Goal: Information Seeking & Learning: Learn about a topic

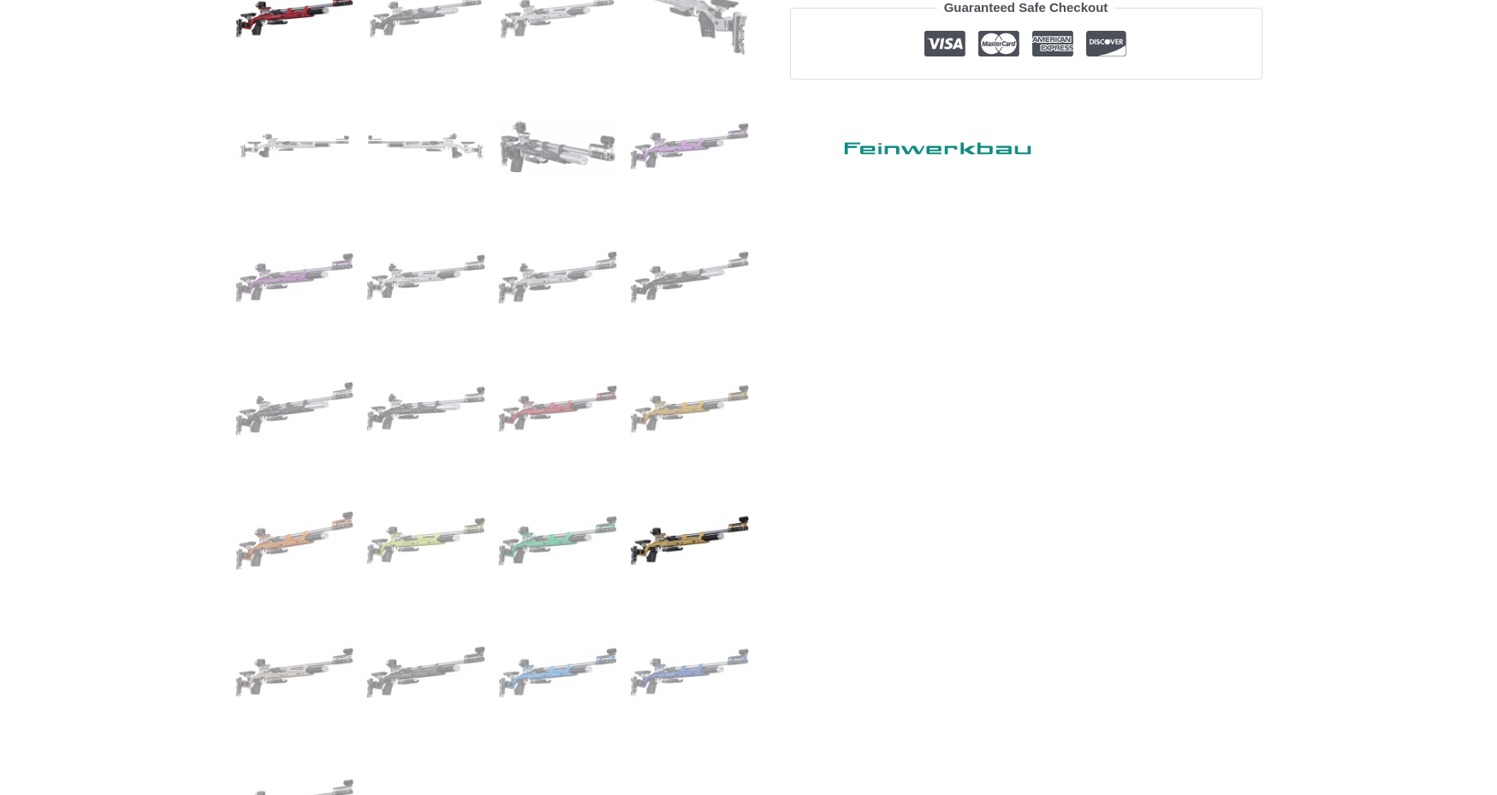
scroll to position [856, 0]
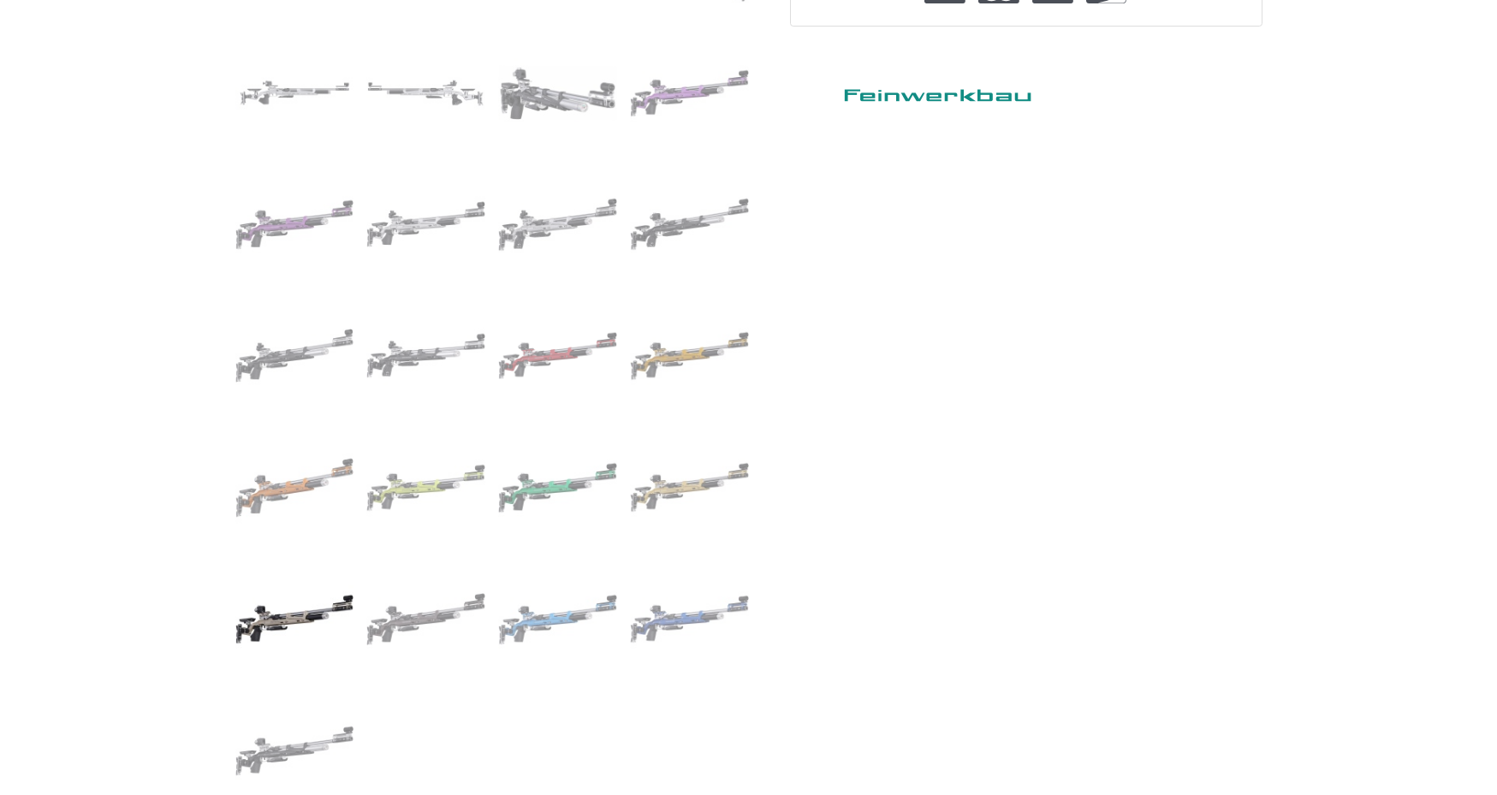
click at [272, 613] on img at bounding box center [294, 619] width 119 height 119
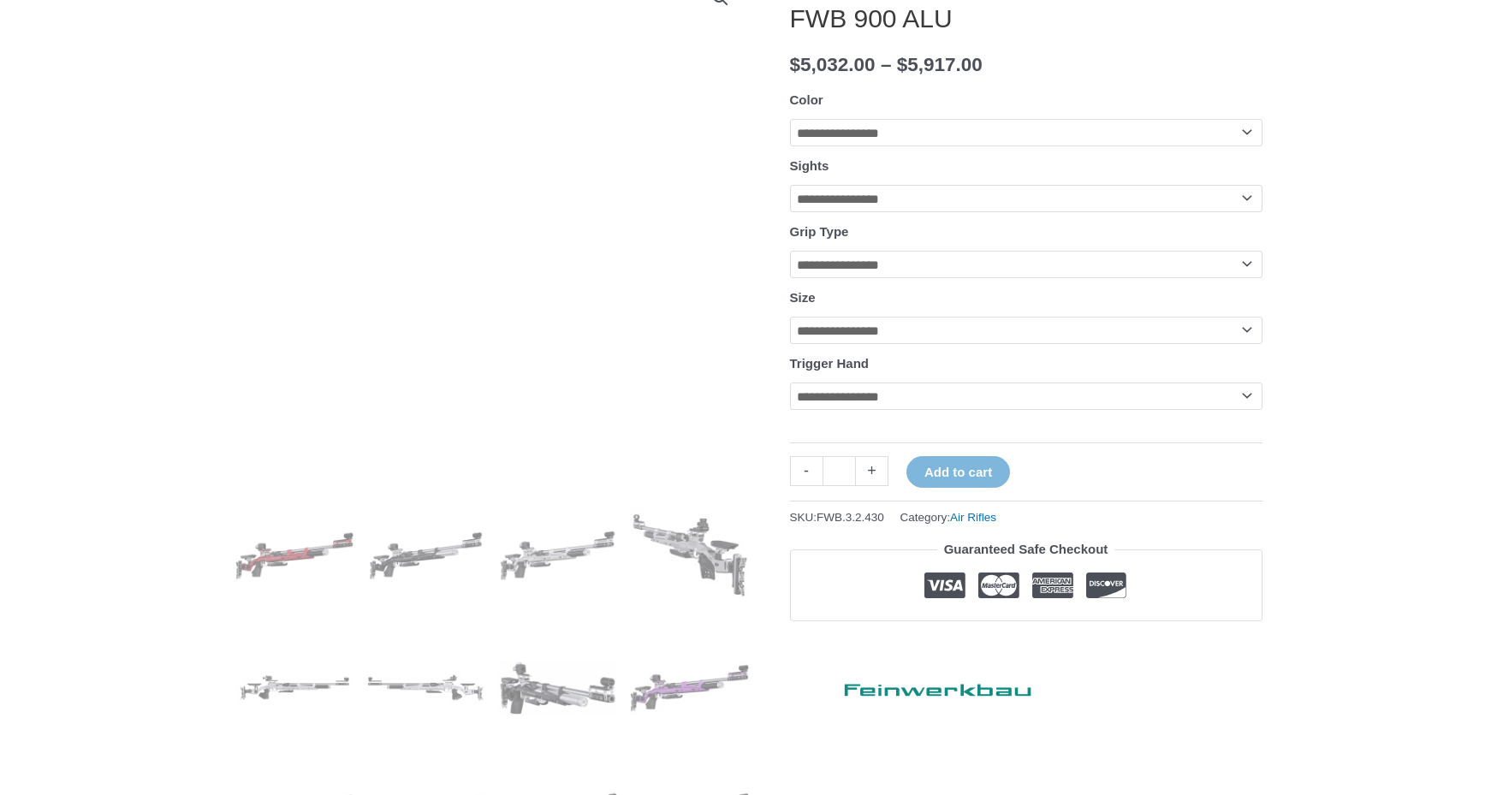
scroll to position [257, 0]
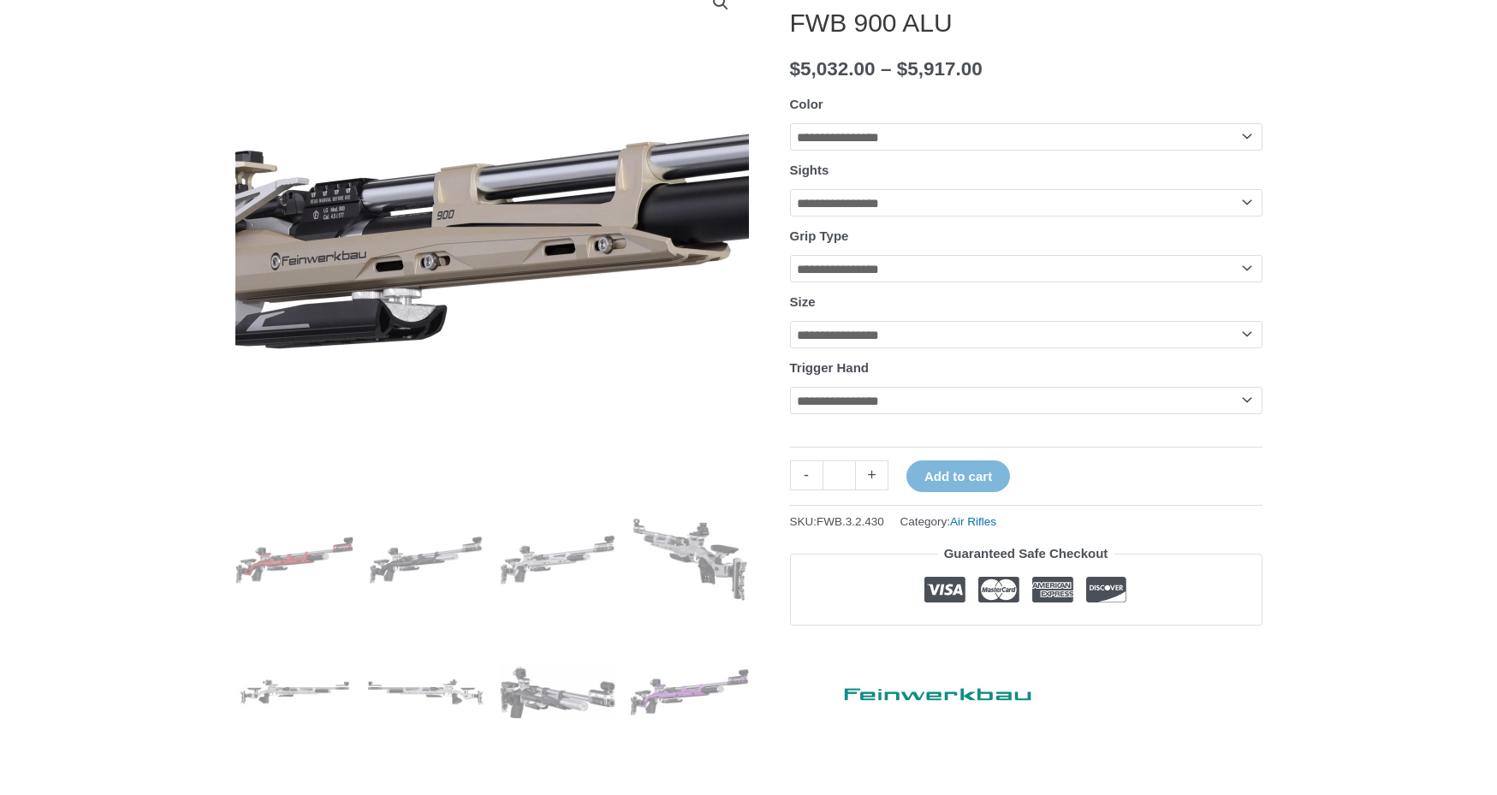
click at [471, 253] on img at bounding box center [521, 229] width 1283 height 553
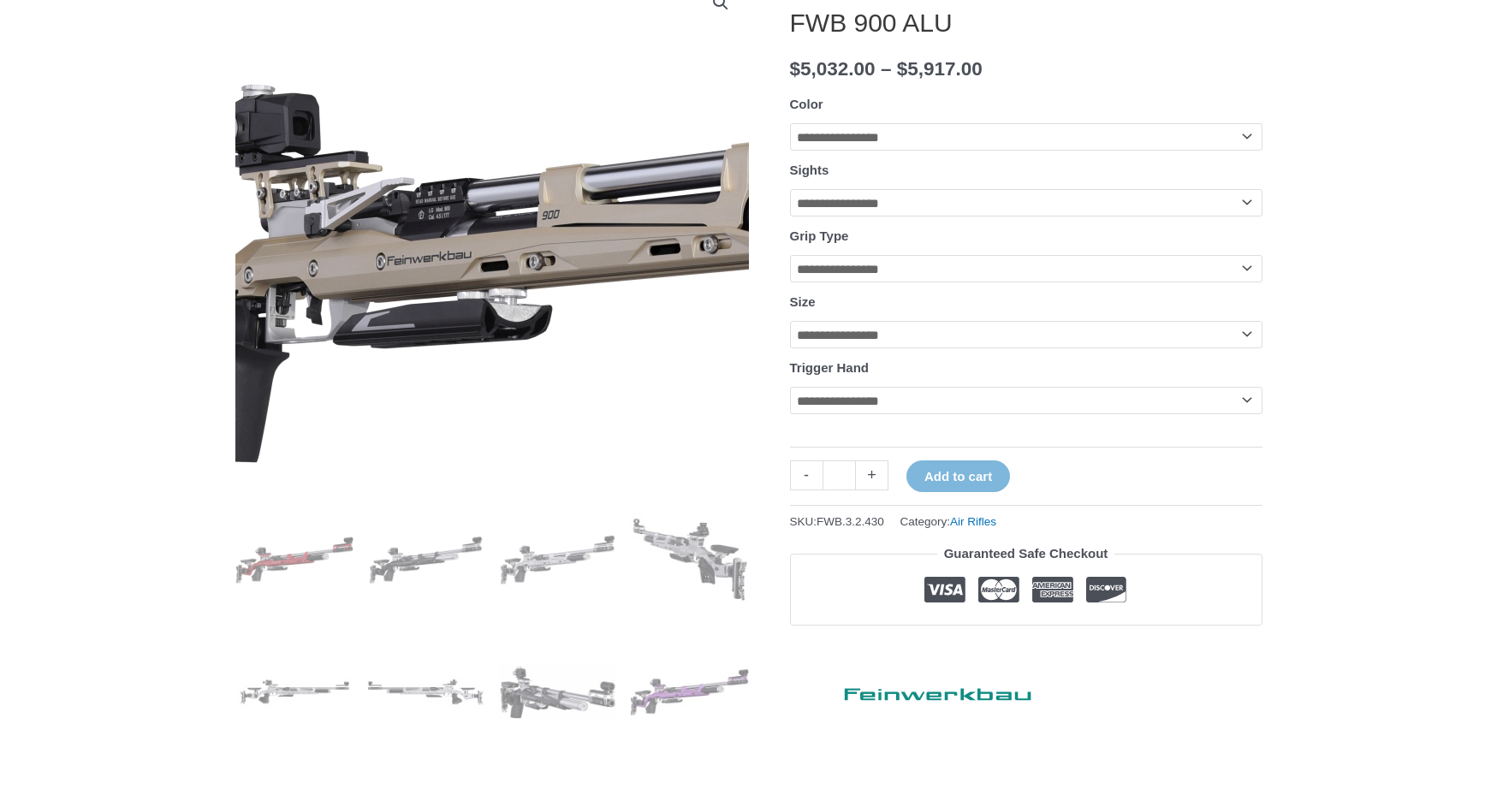
click at [401, 254] on img at bounding box center [626, 229] width 1283 height 553
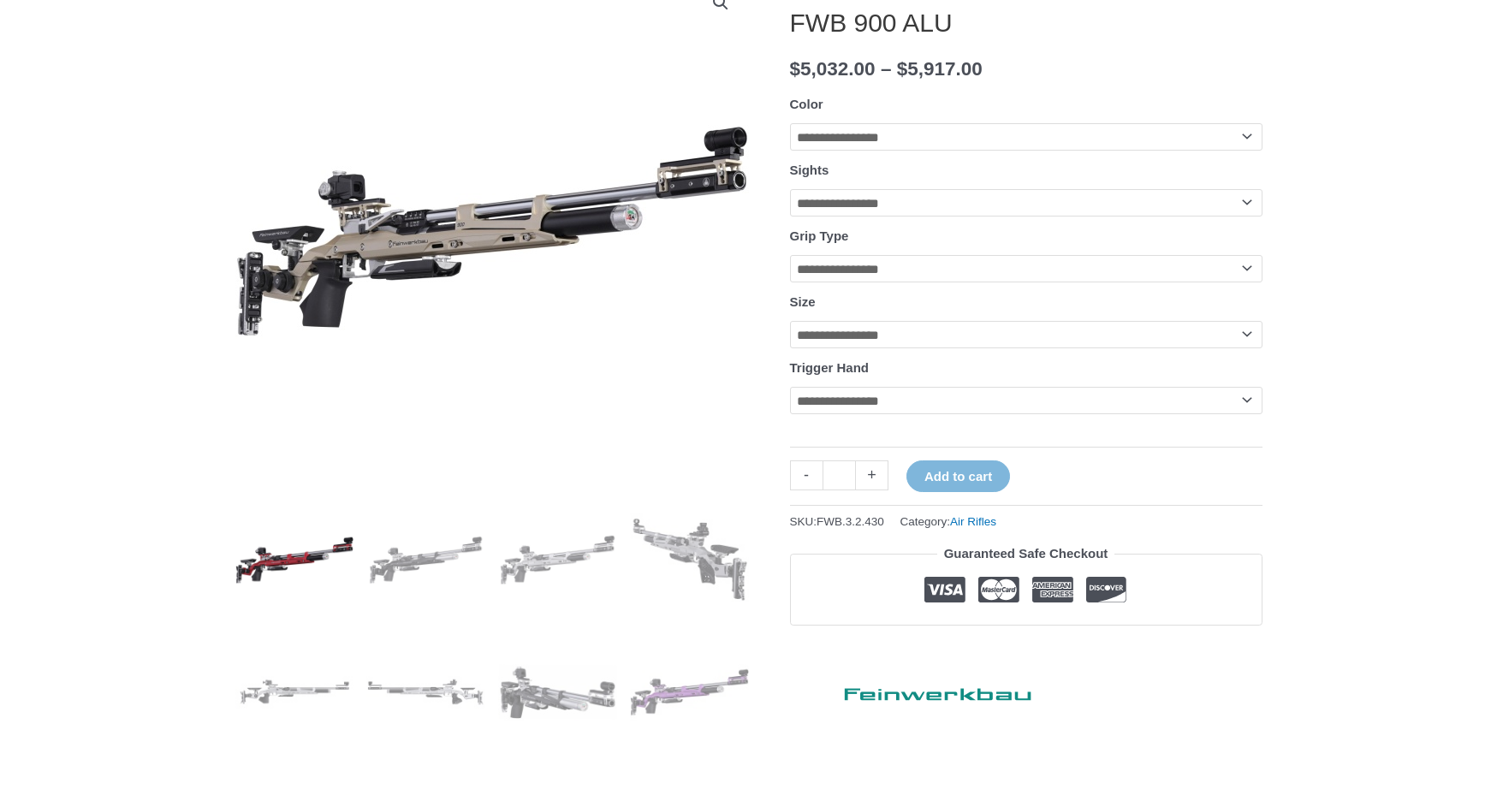
click at [305, 568] on img at bounding box center [294, 560] width 119 height 119
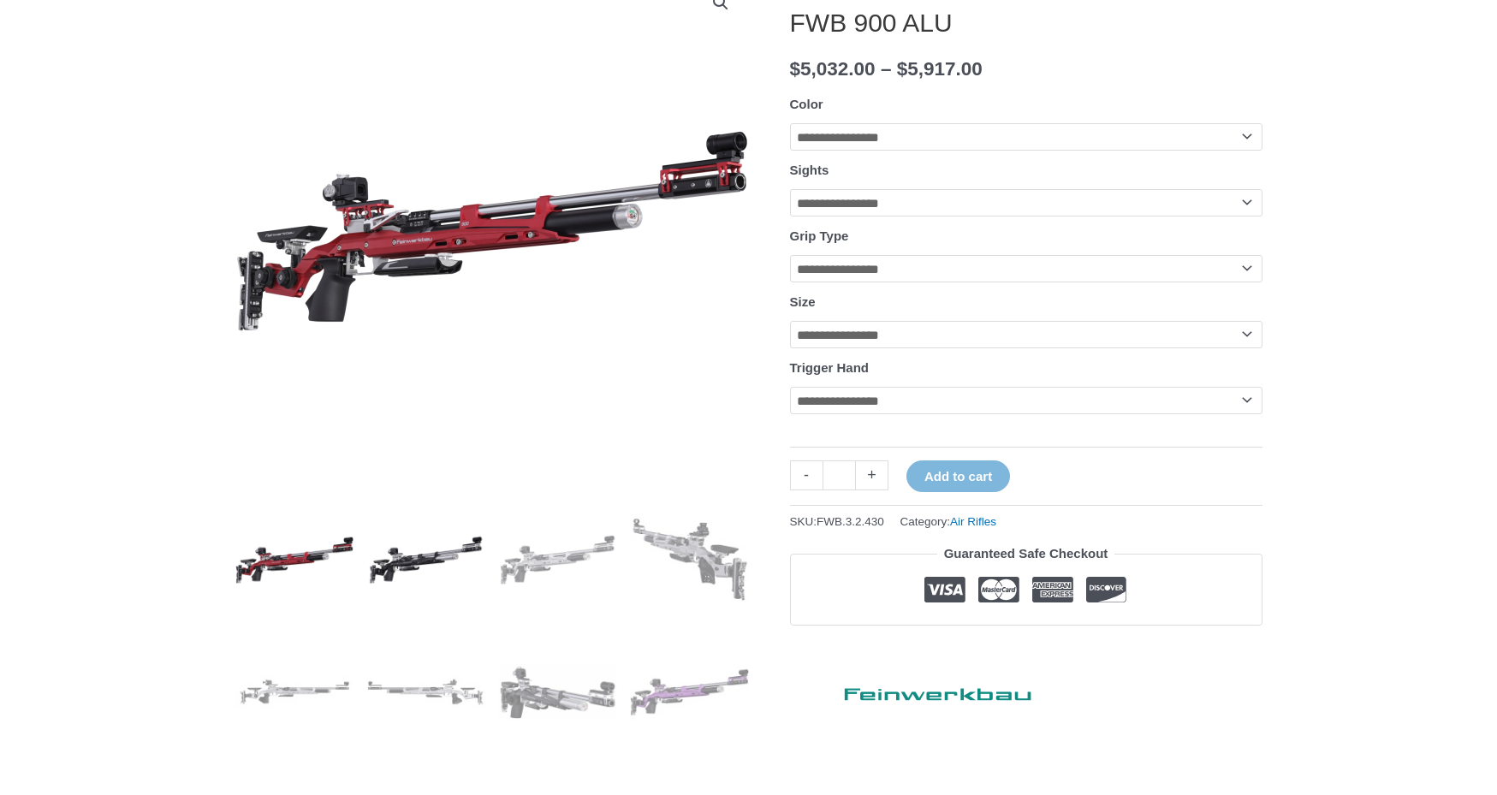
click at [443, 571] on img at bounding box center [425, 560] width 119 height 119
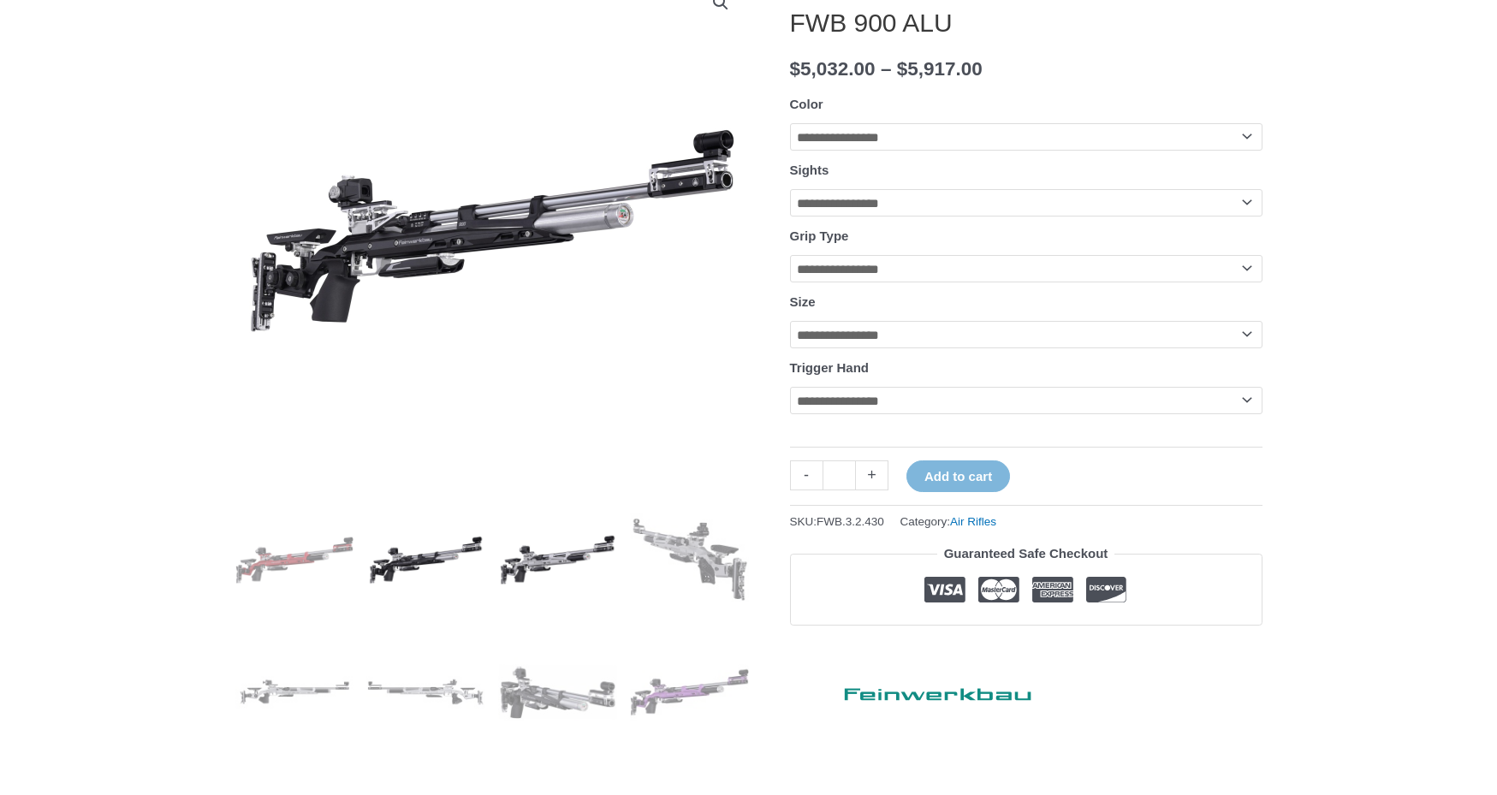
click at [572, 567] on img at bounding box center [557, 560] width 119 height 119
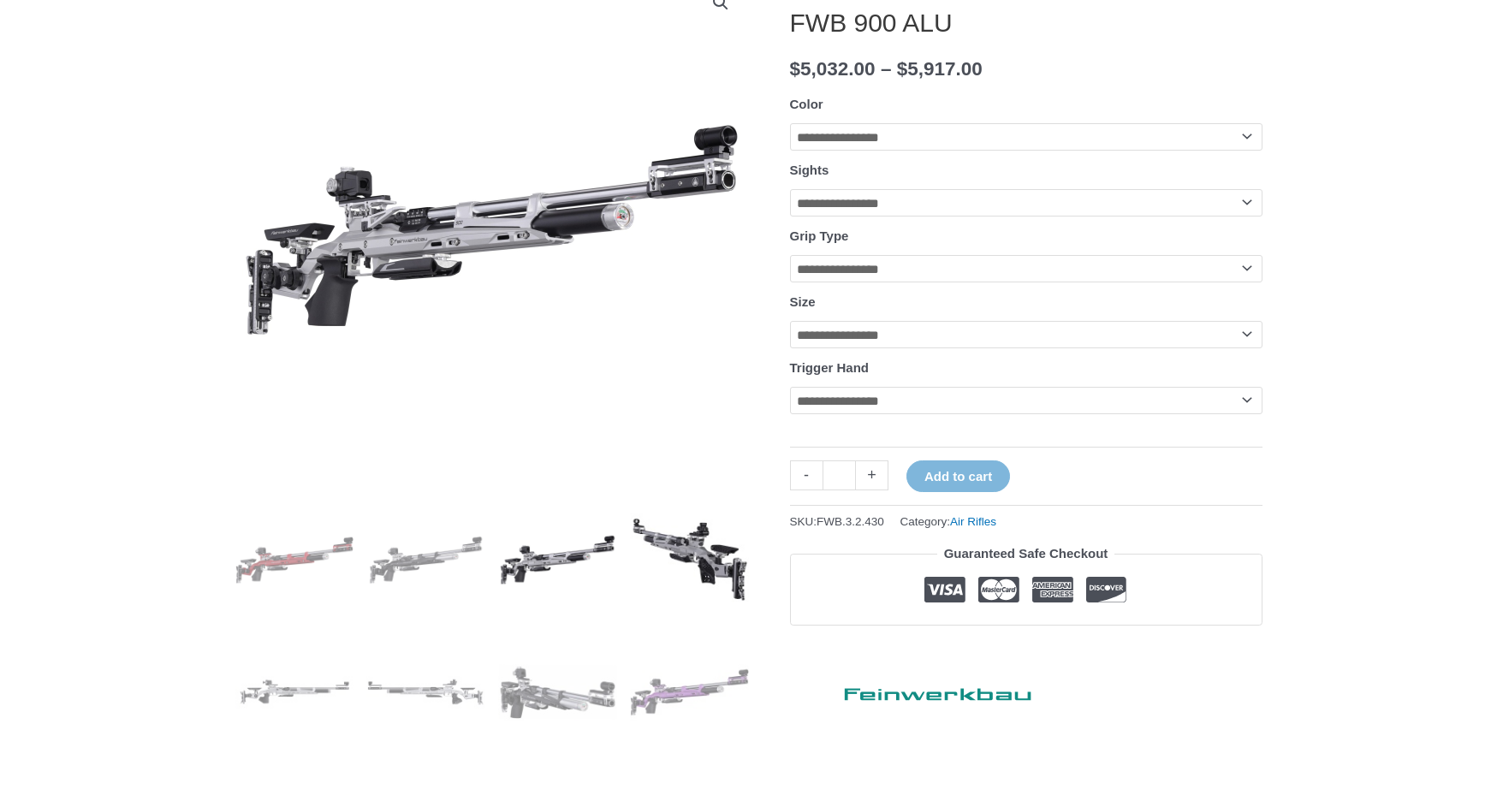
click at [708, 567] on img at bounding box center [689, 560] width 119 height 119
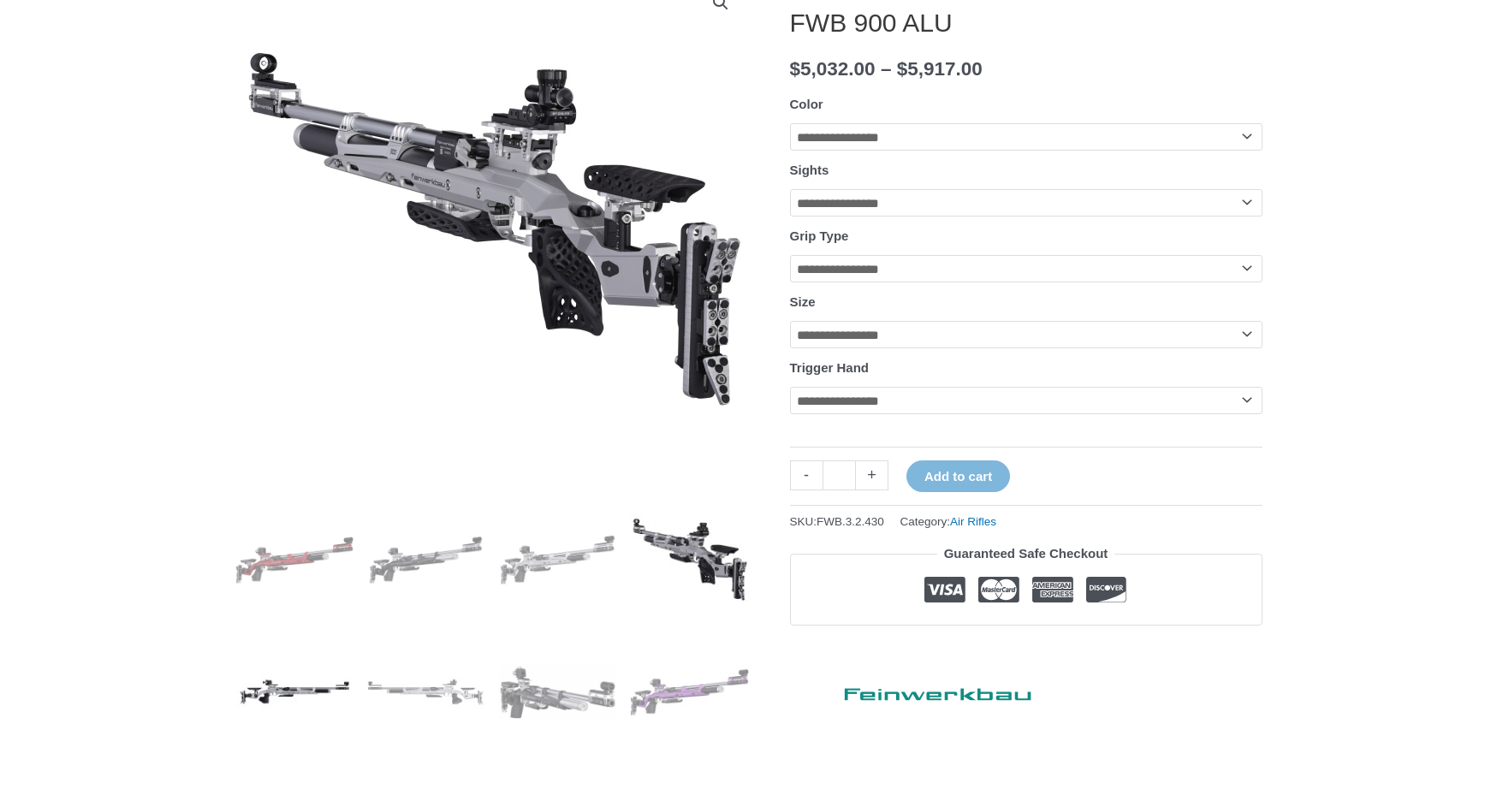
click at [299, 681] on img at bounding box center [294, 691] width 119 height 119
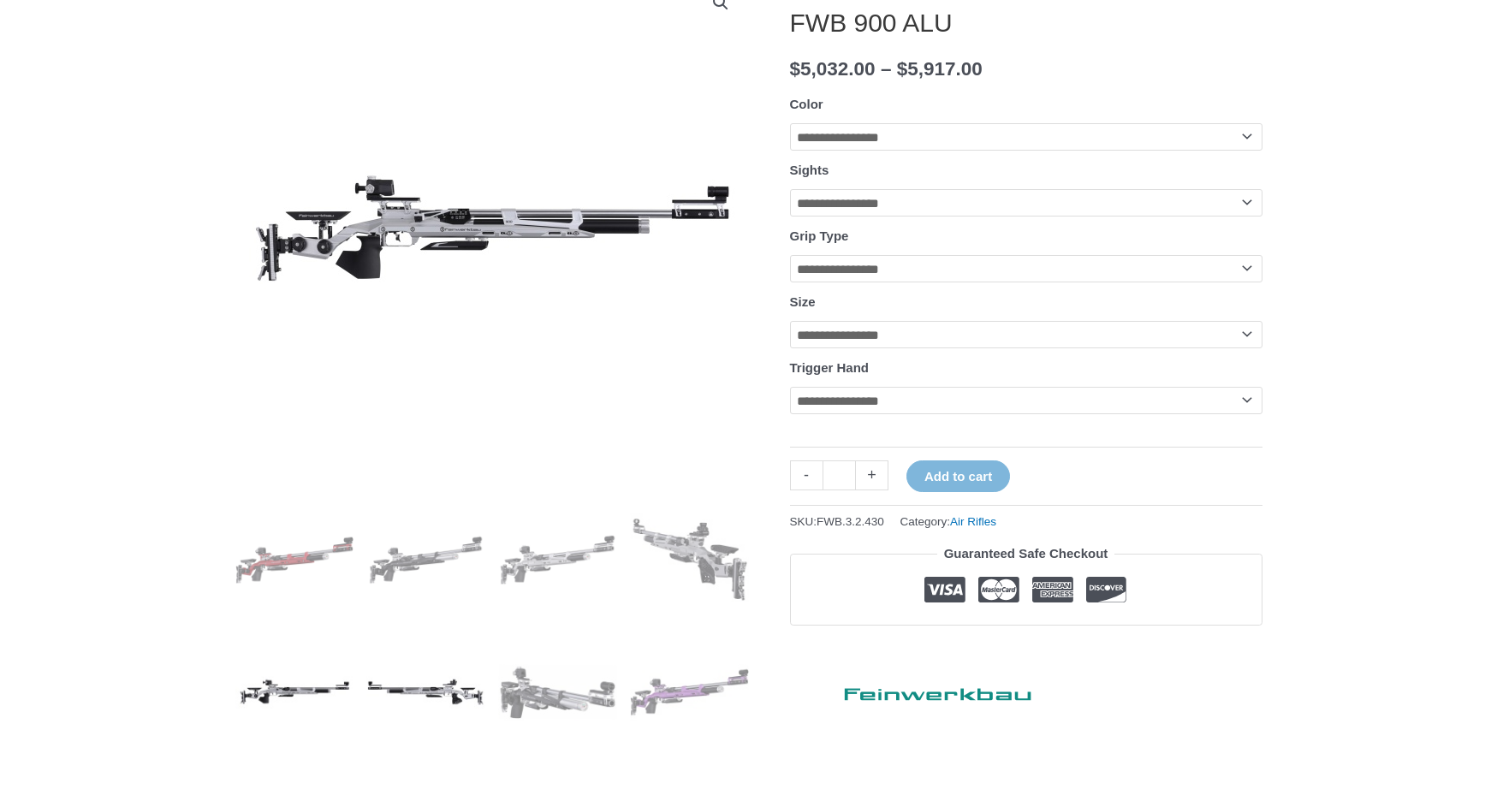
click at [461, 677] on img at bounding box center [425, 691] width 119 height 119
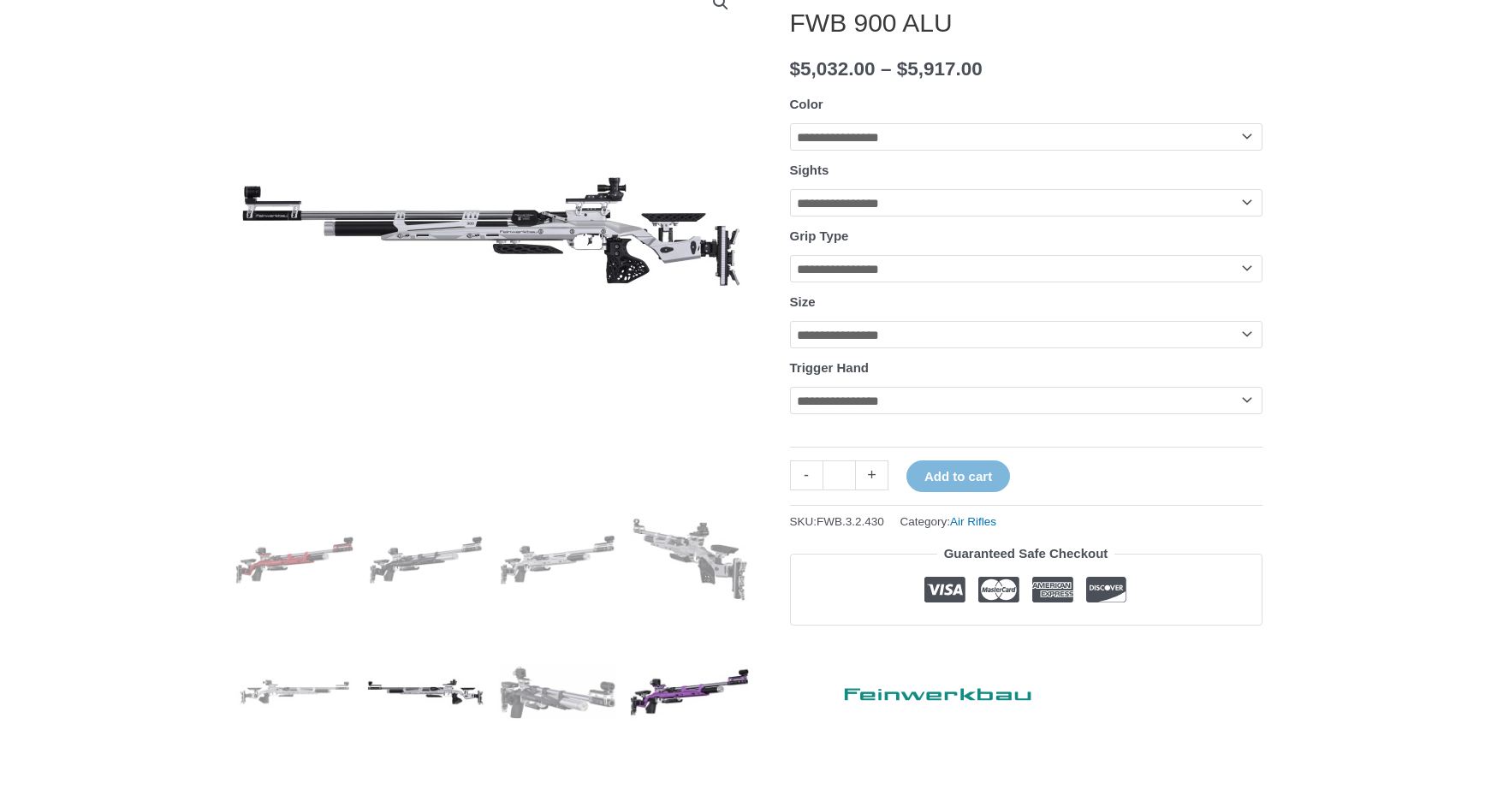
click at [729, 696] on img at bounding box center [689, 691] width 119 height 119
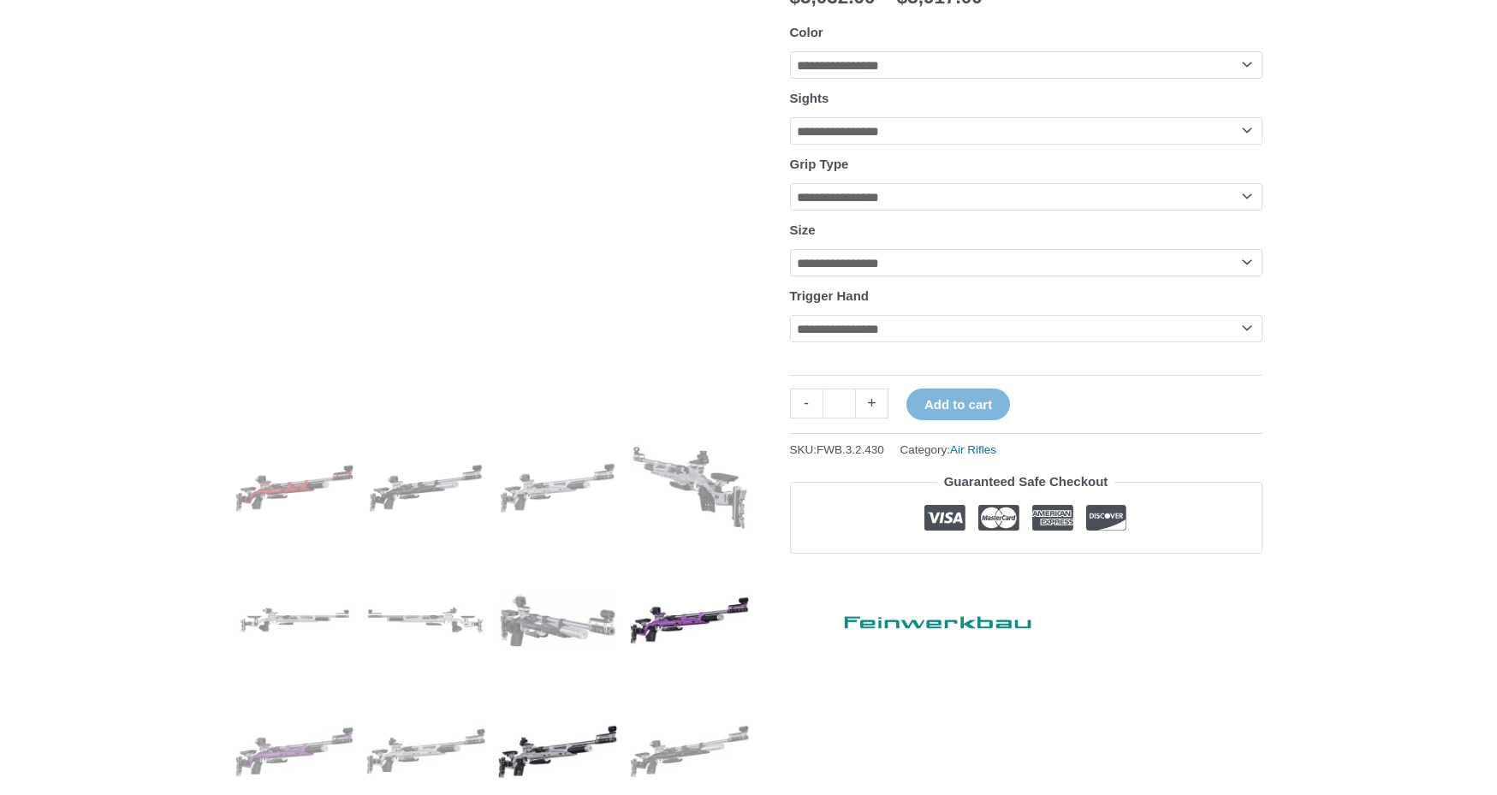
scroll to position [428, 0]
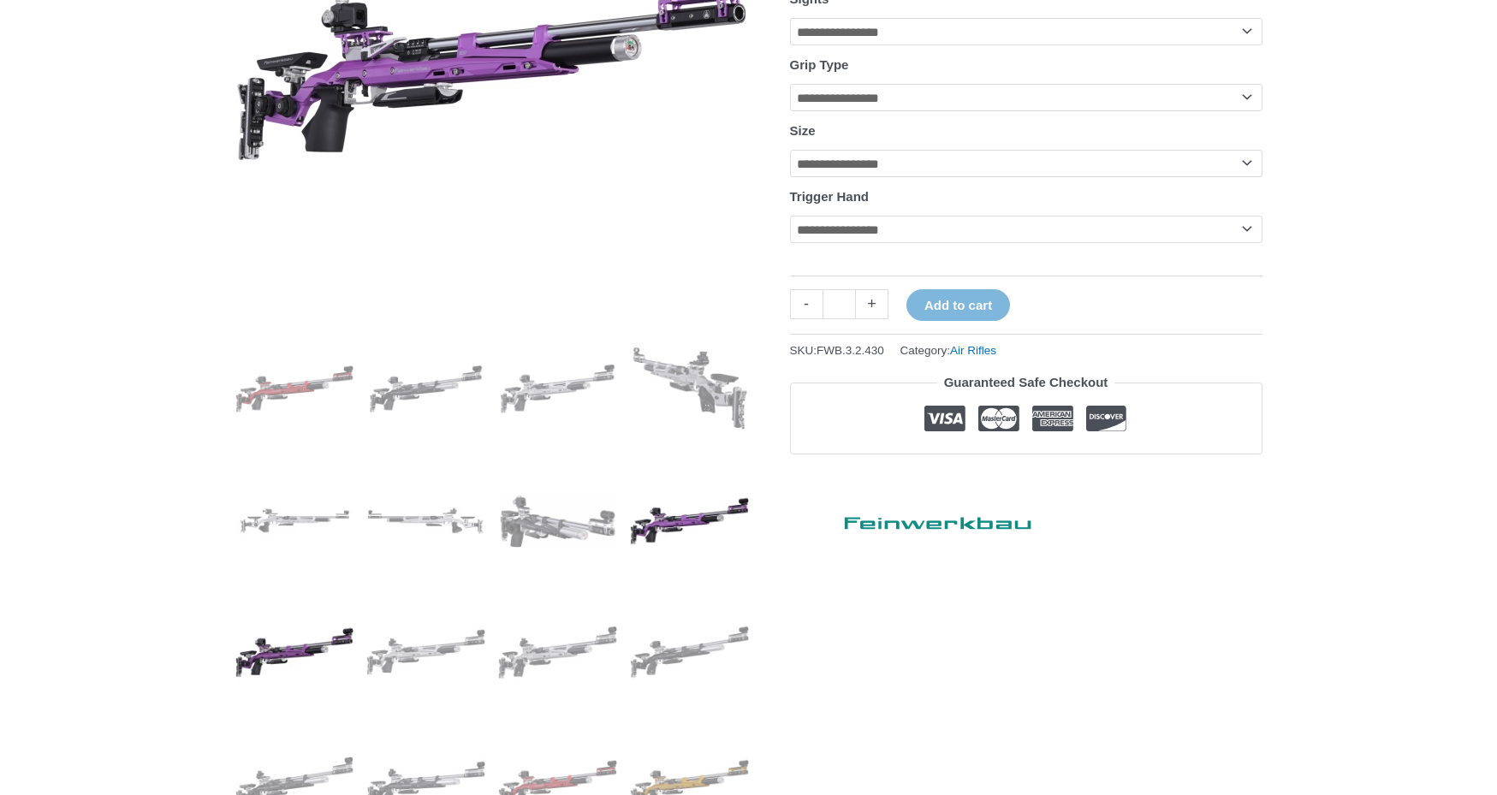
click at [275, 659] on img at bounding box center [294, 652] width 119 height 119
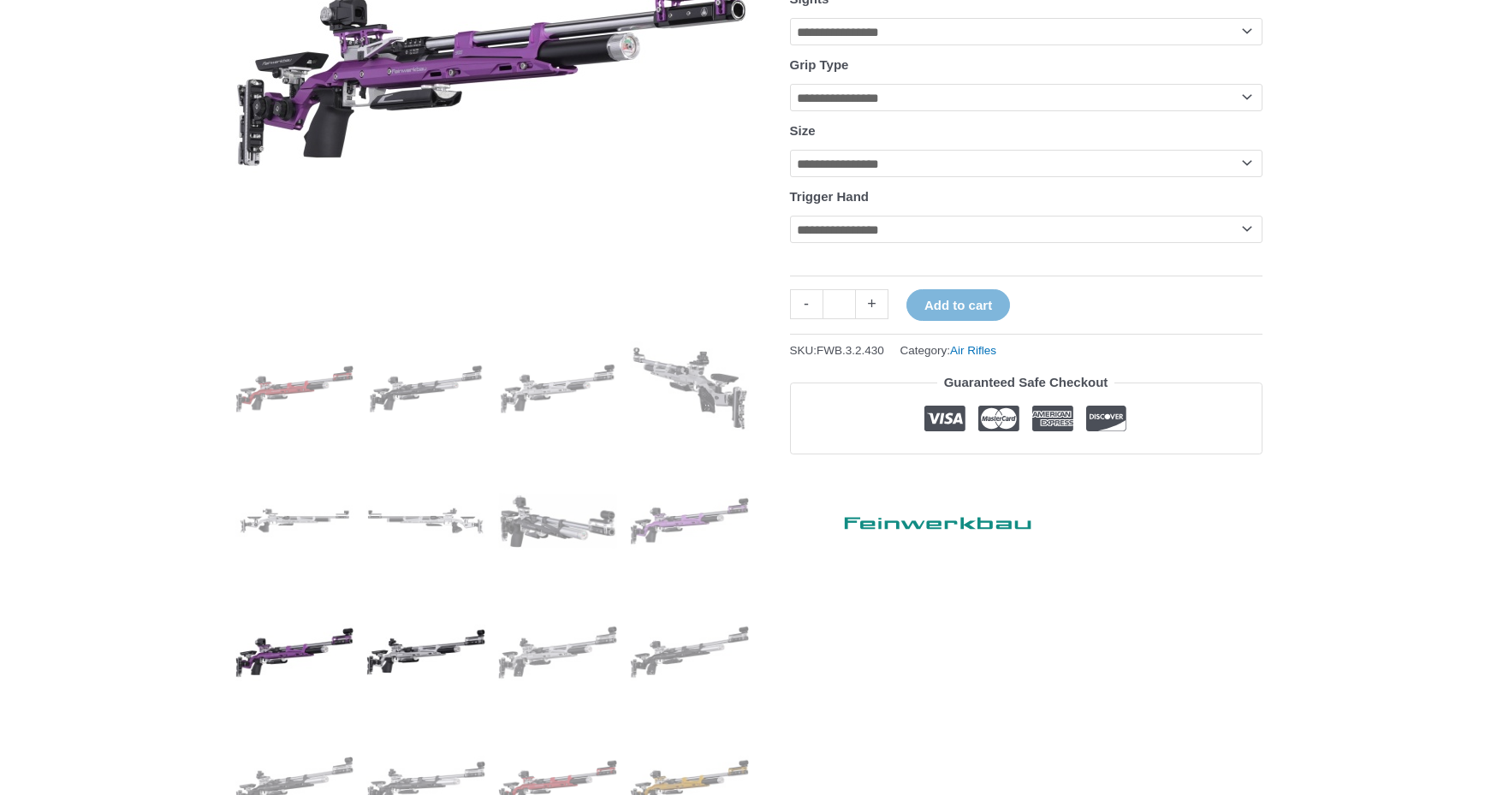
click at [442, 650] on img at bounding box center [425, 652] width 119 height 119
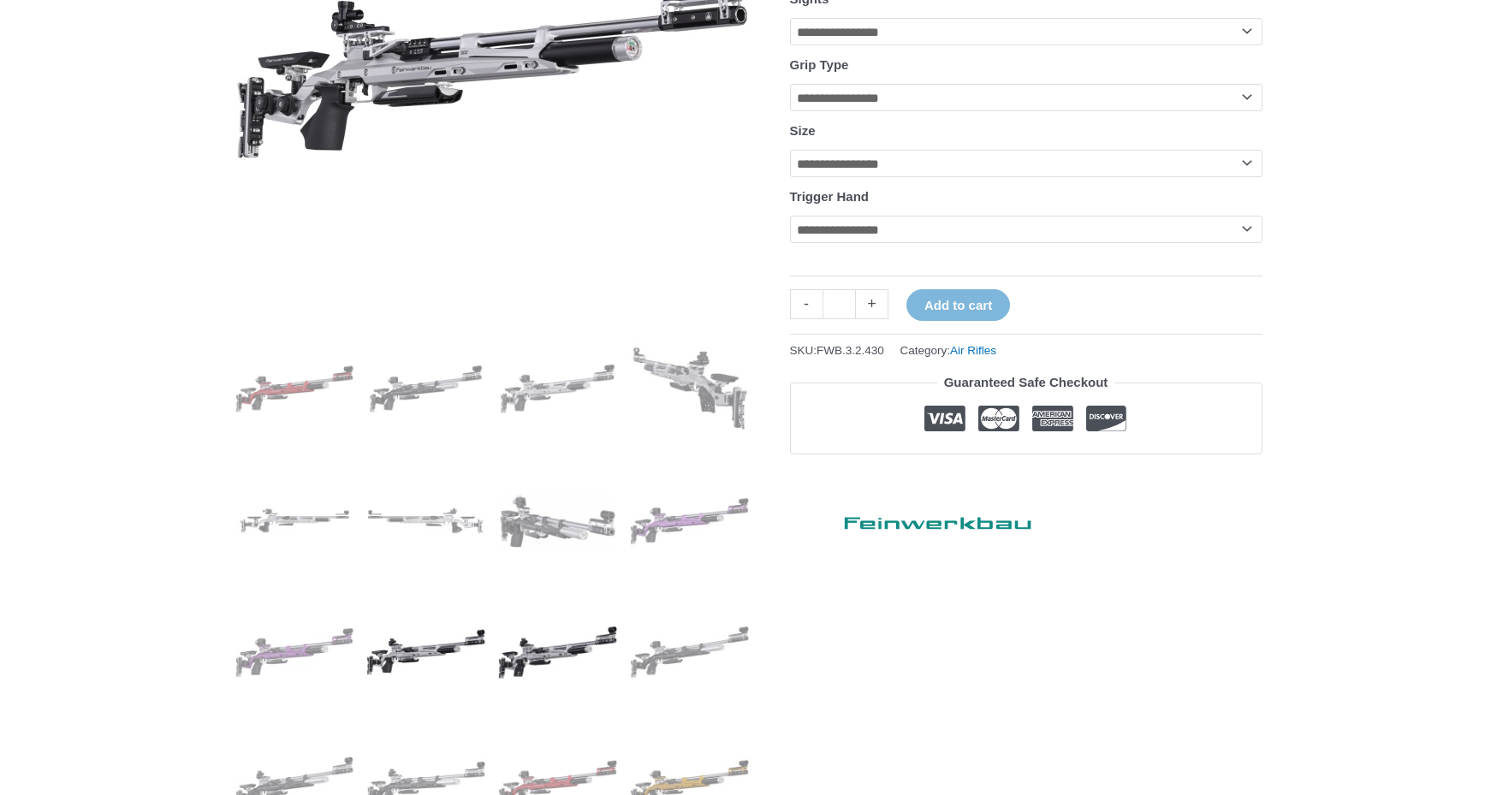
click at [559, 646] on img at bounding box center [557, 652] width 119 height 119
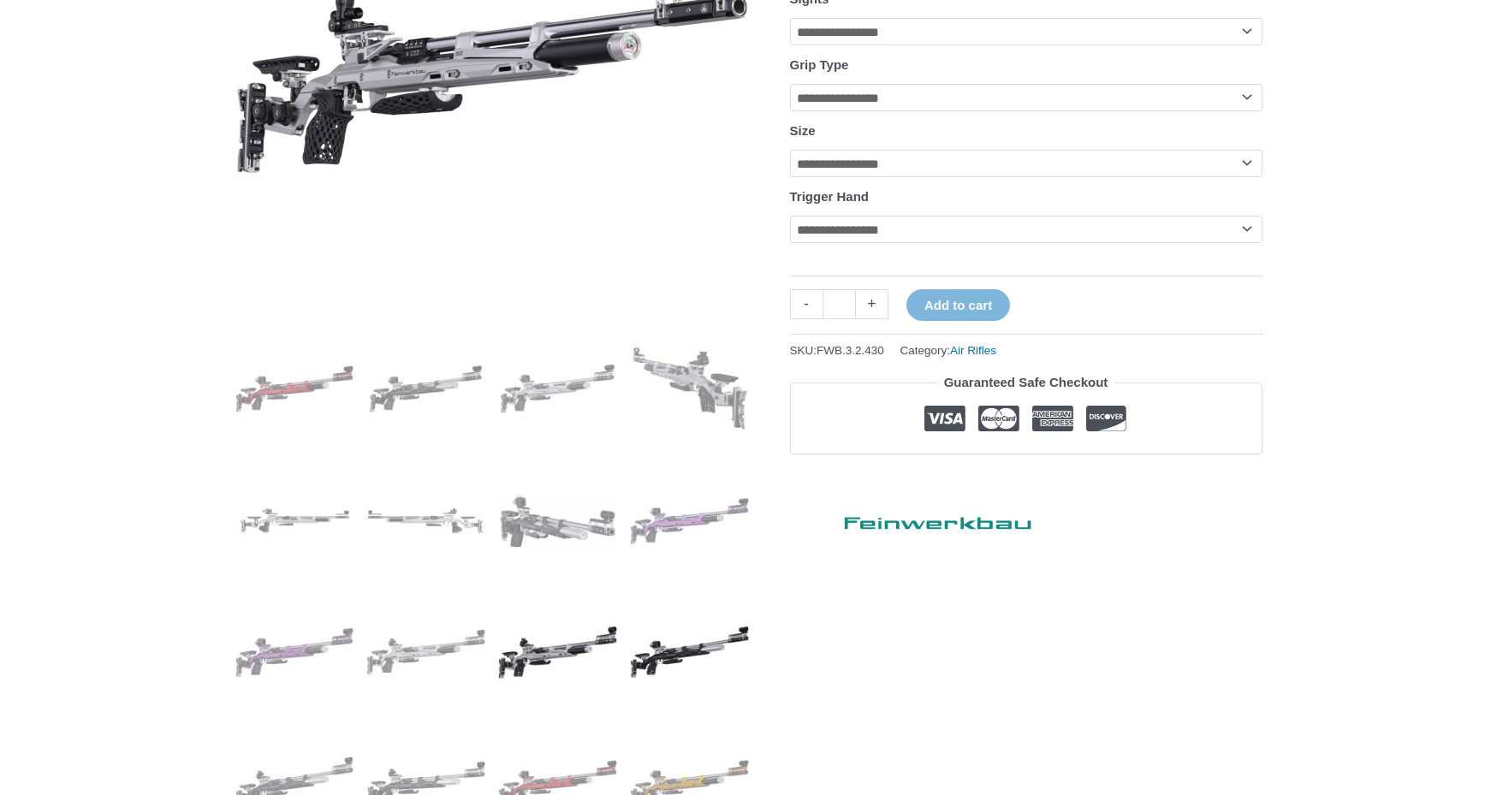
click at [711, 654] on img at bounding box center [689, 652] width 119 height 119
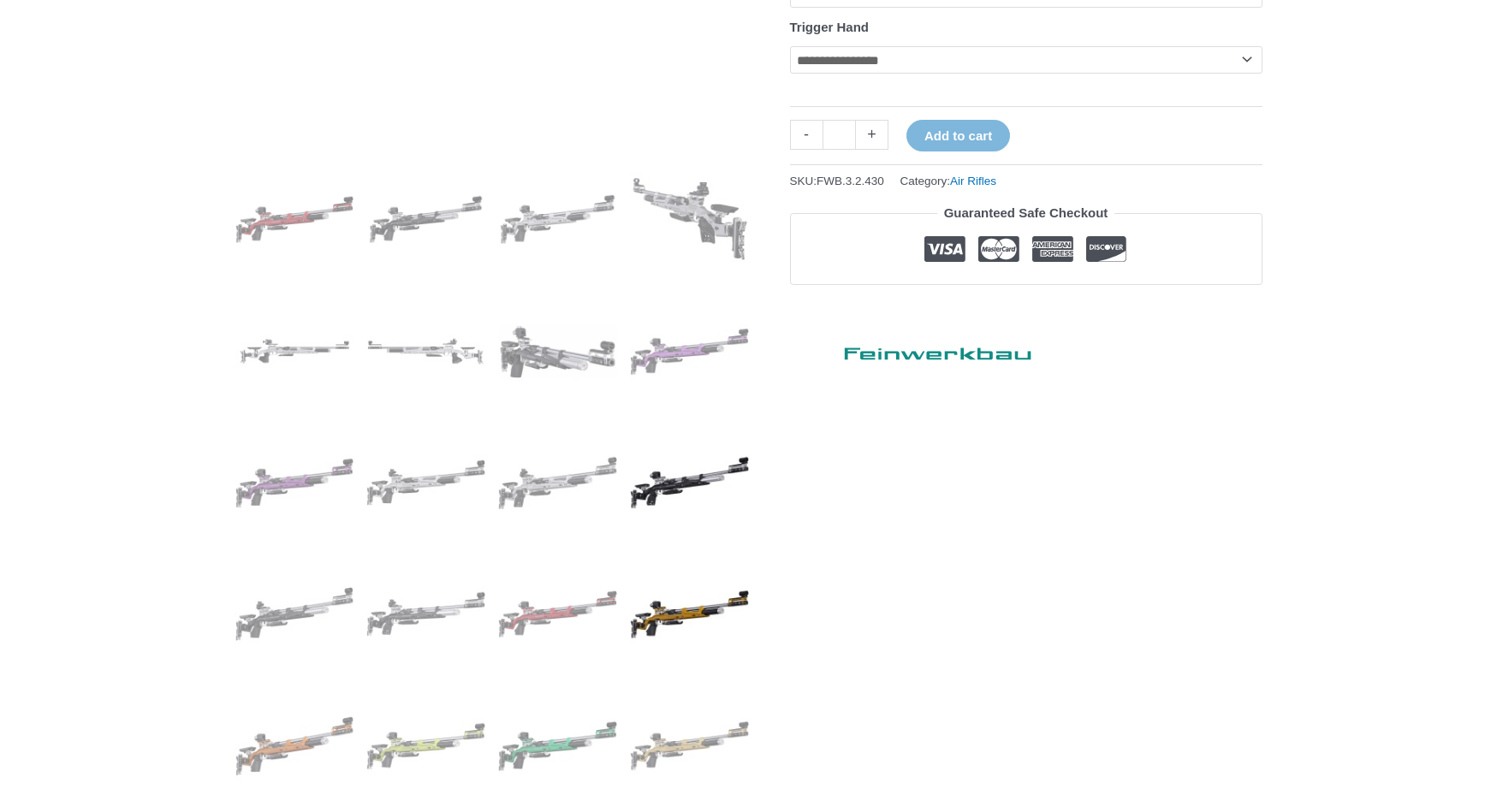
scroll to position [599, 0]
click at [680, 645] on img at bounding box center [689, 612] width 119 height 119
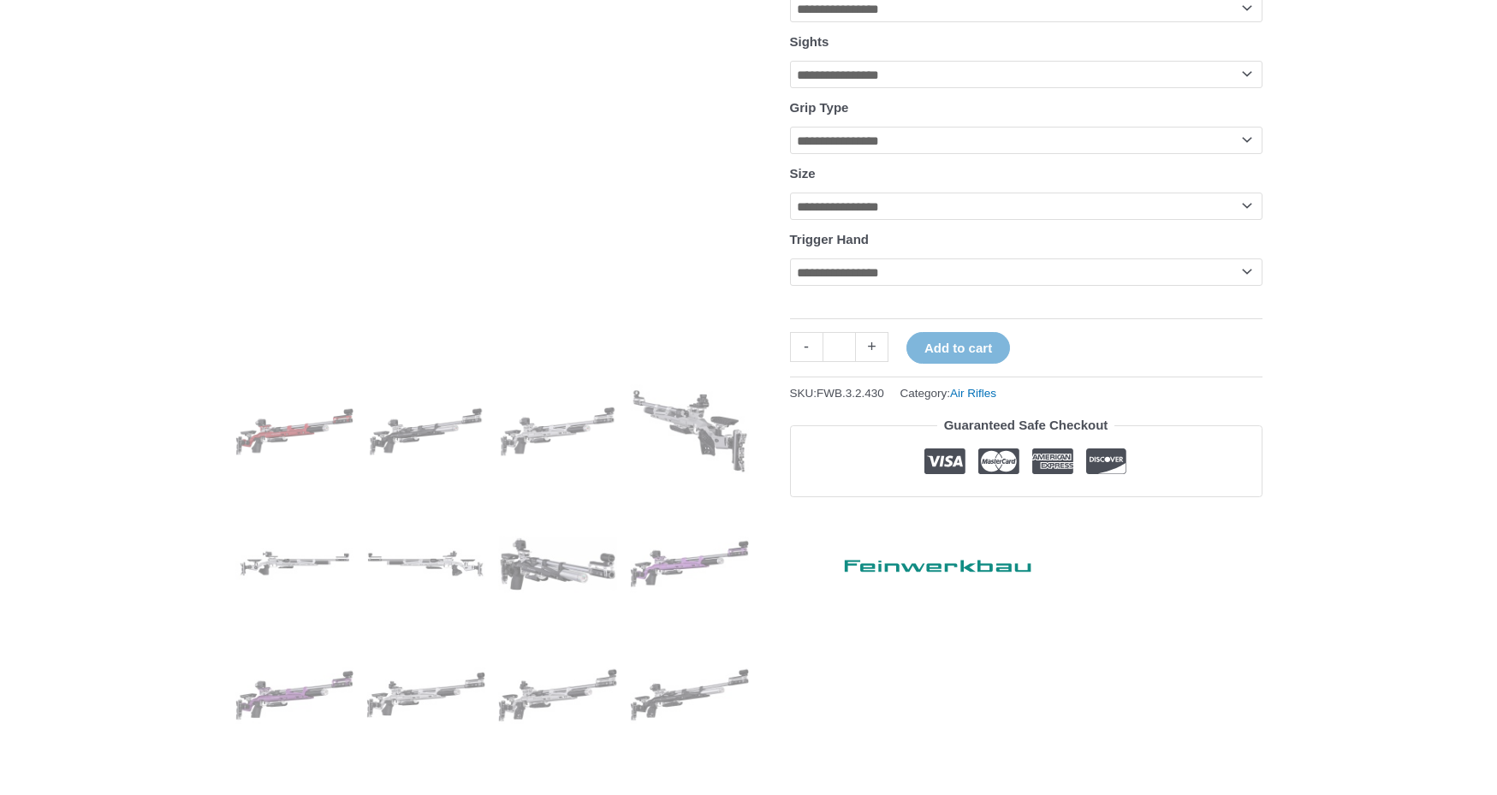
scroll to position [428, 0]
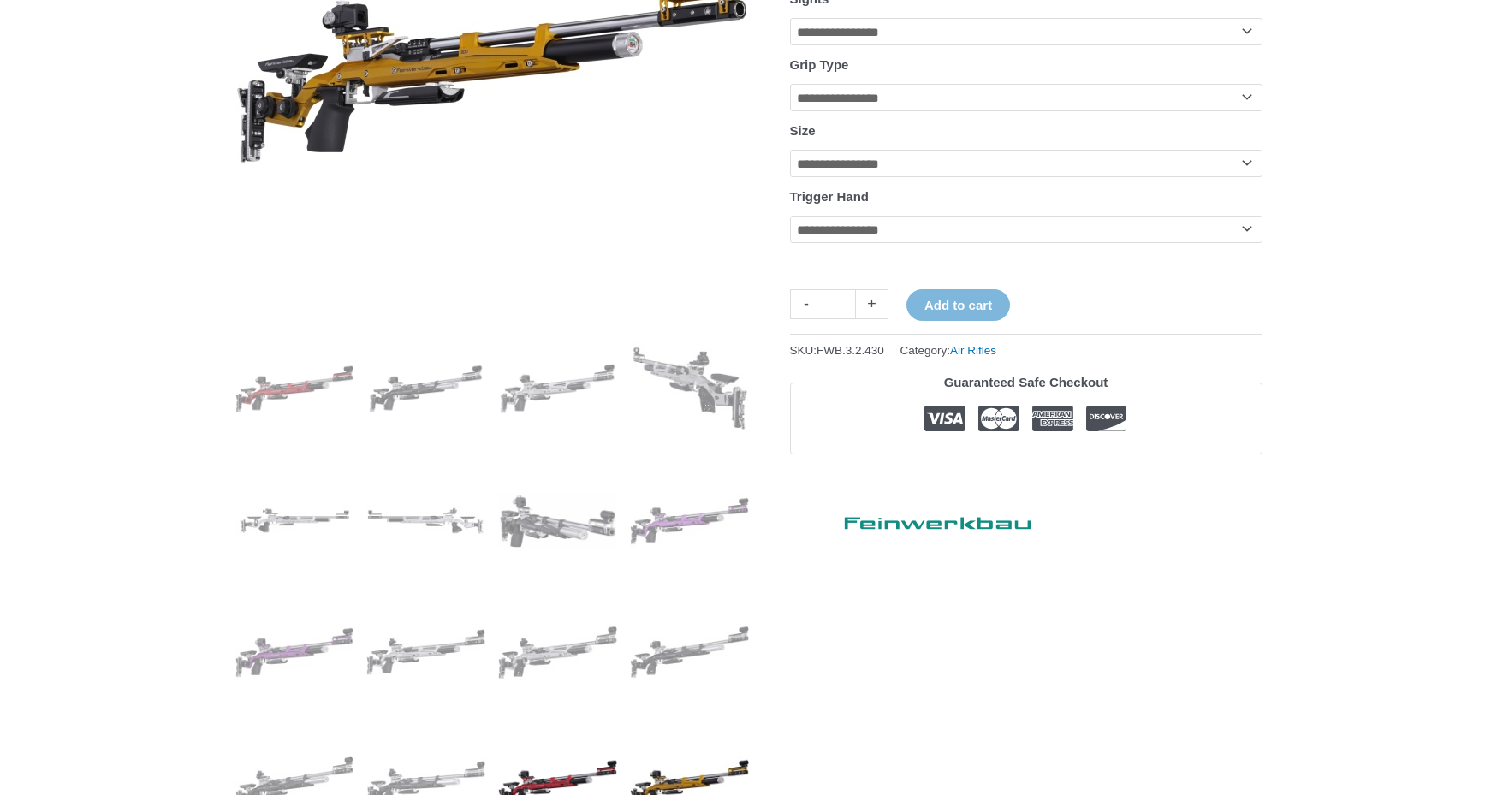
click at [565, 762] on img at bounding box center [557, 783] width 119 height 119
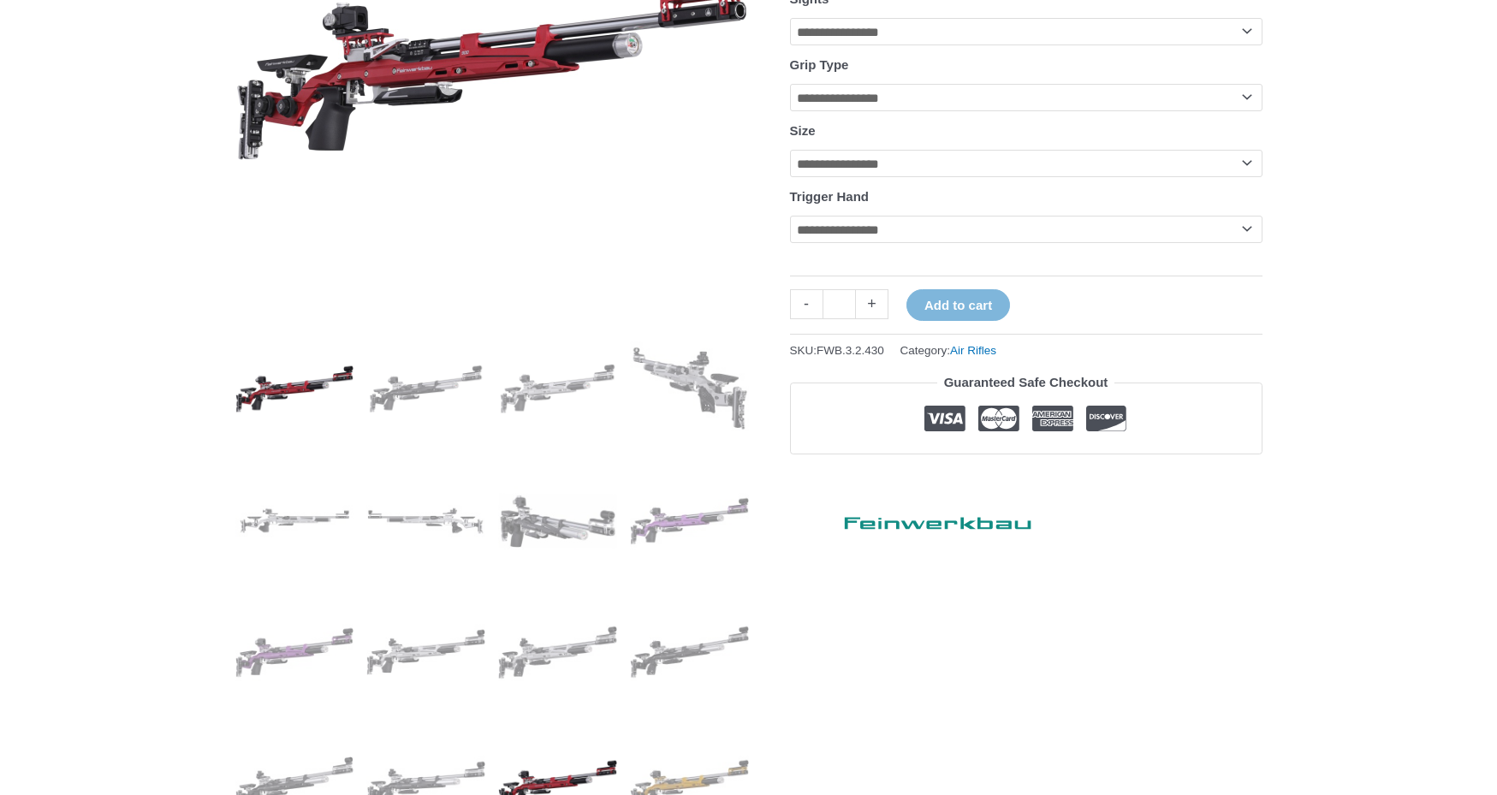
click at [295, 384] on img at bounding box center [294, 388] width 119 height 119
click at [600, 774] on img at bounding box center [557, 783] width 119 height 119
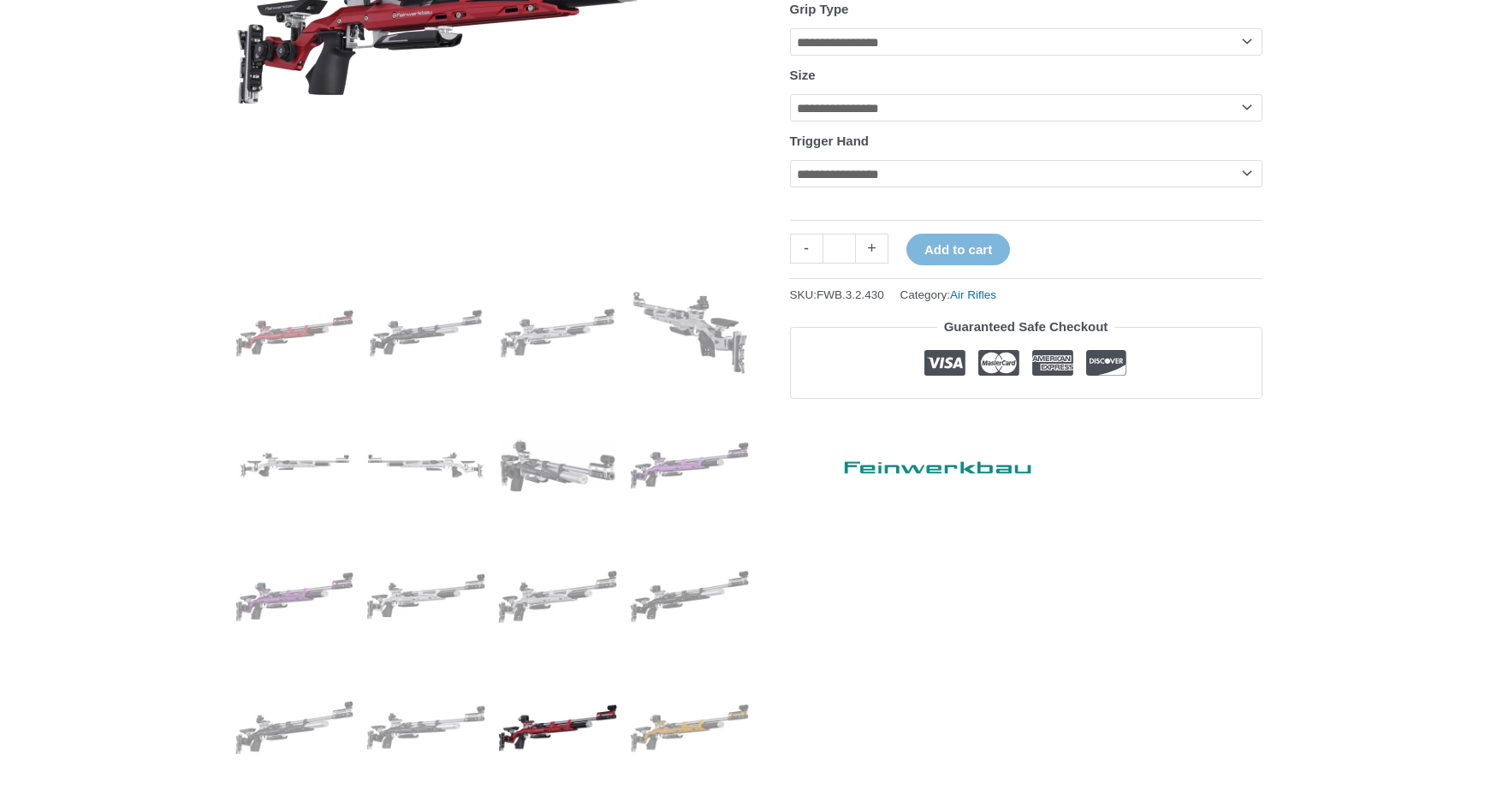
scroll to position [599, 0]
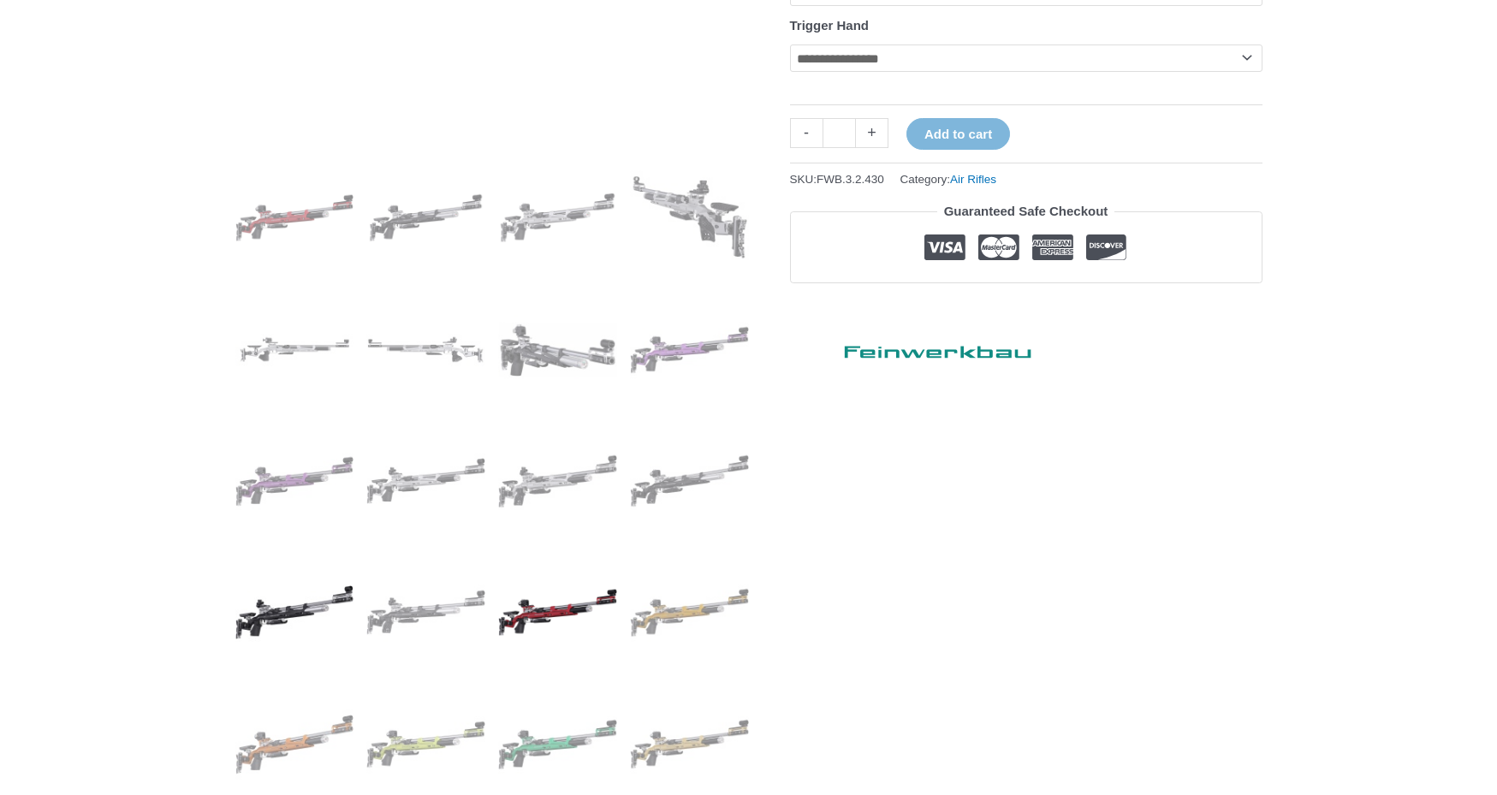
click at [318, 608] on img at bounding box center [294, 612] width 119 height 119
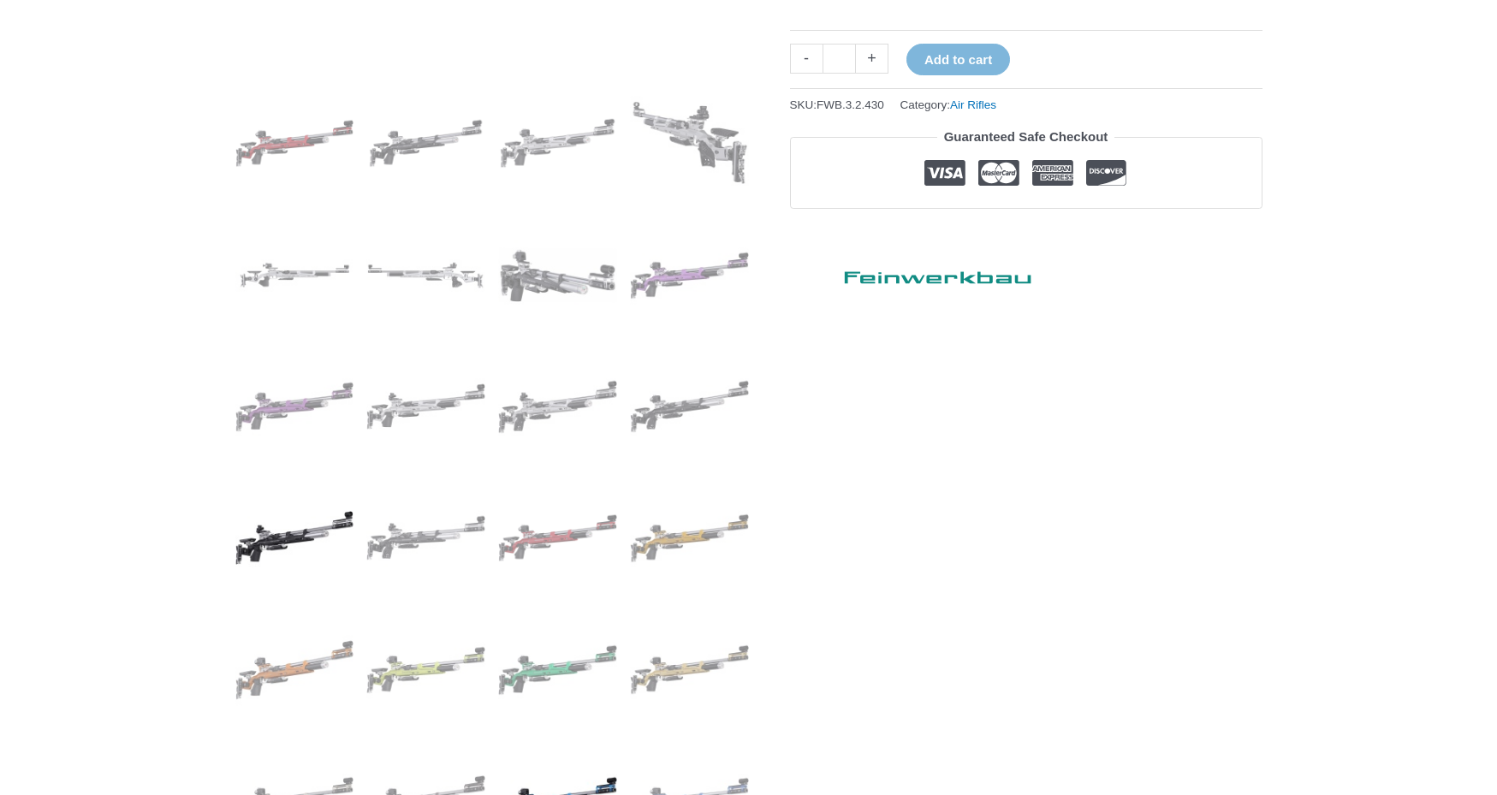
scroll to position [770, 0]
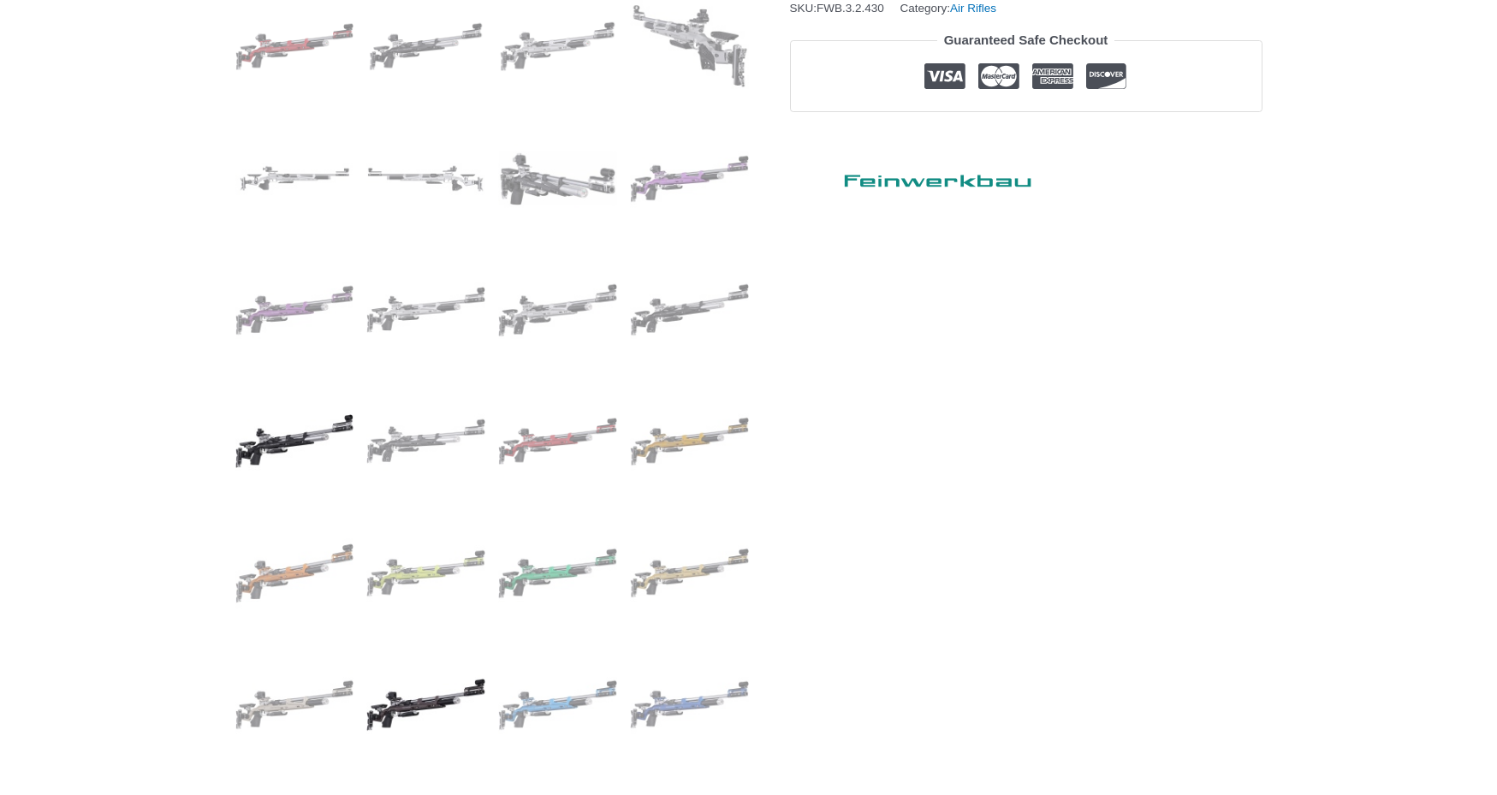
click at [452, 692] on img at bounding box center [425, 704] width 119 height 119
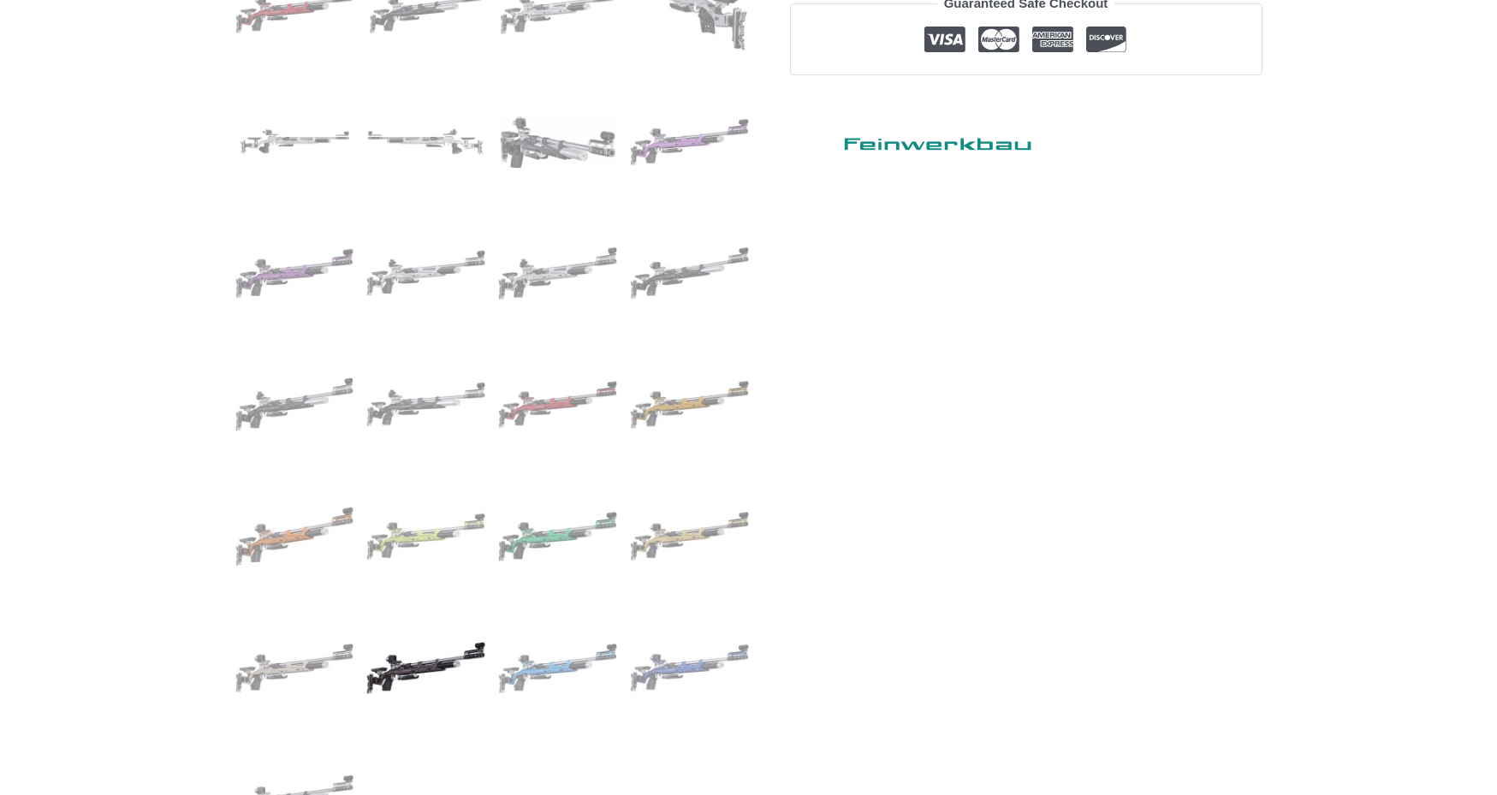
scroll to position [856, 0]
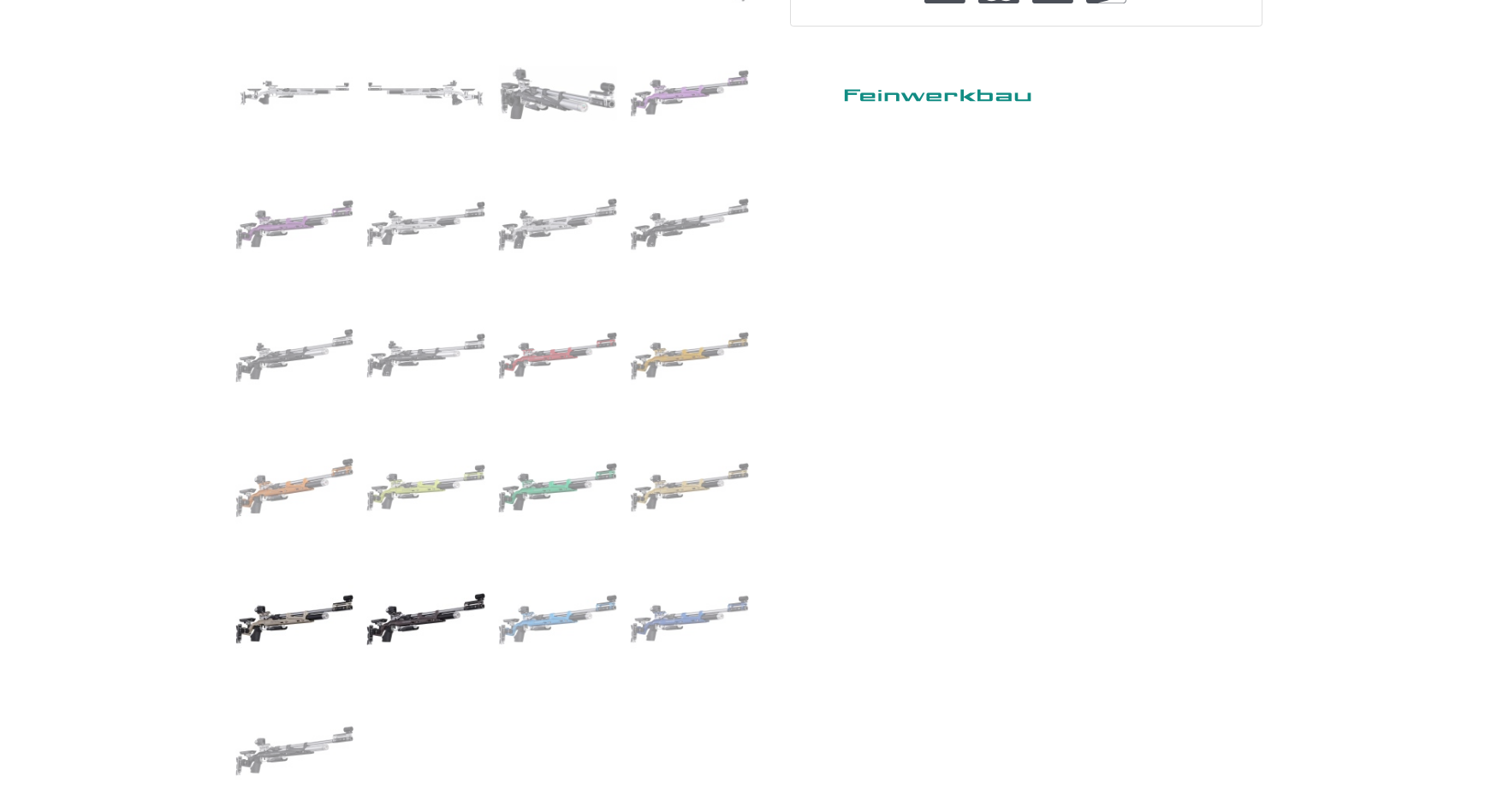
click at [301, 616] on img at bounding box center [294, 619] width 119 height 119
click at [660, 484] on img at bounding box center [689, 487] width 119 height 119
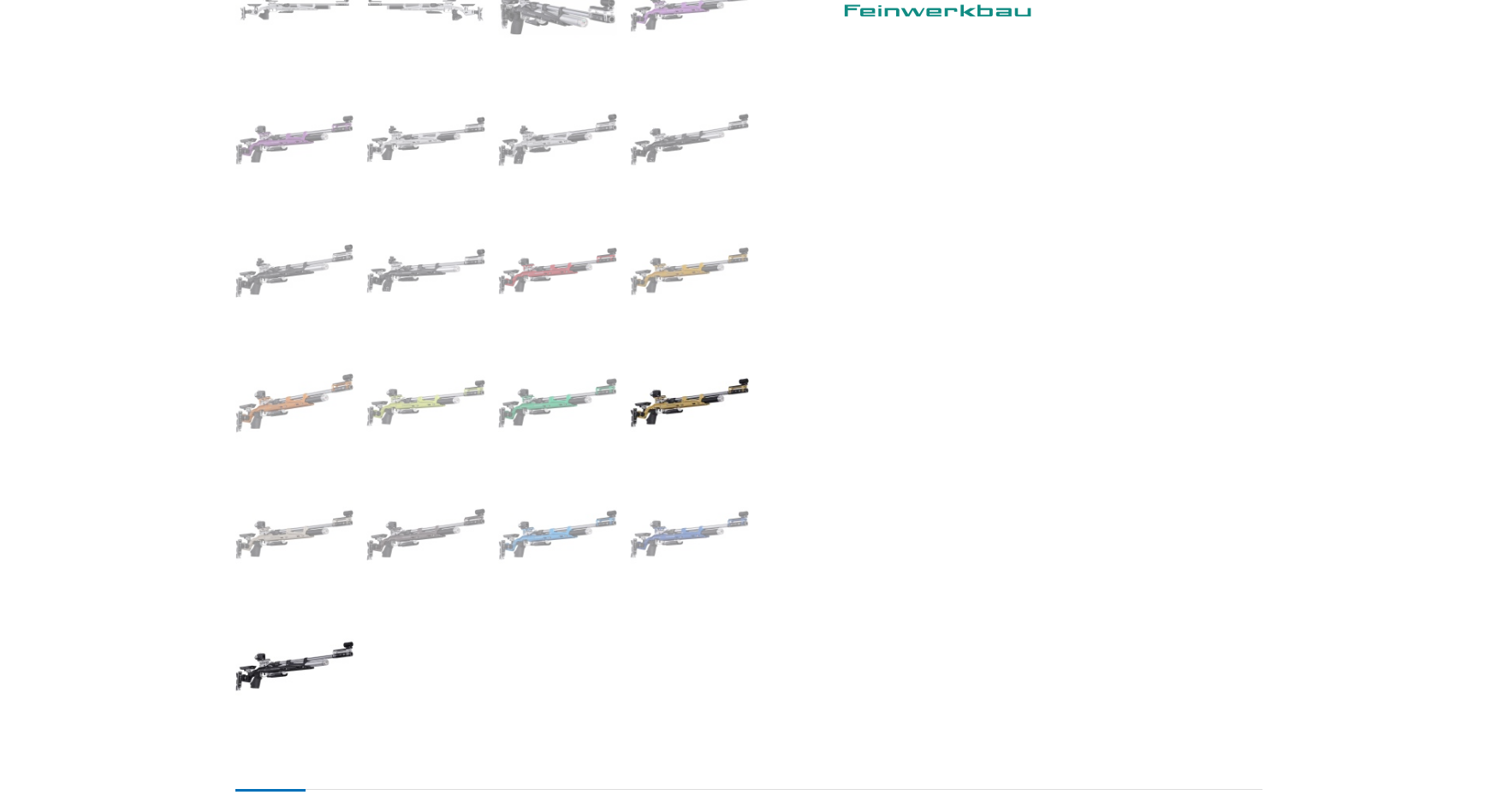
scroll to position [941, 0]
click at [306, 538] on img at bounding box center [294, 533] width 119 height 119
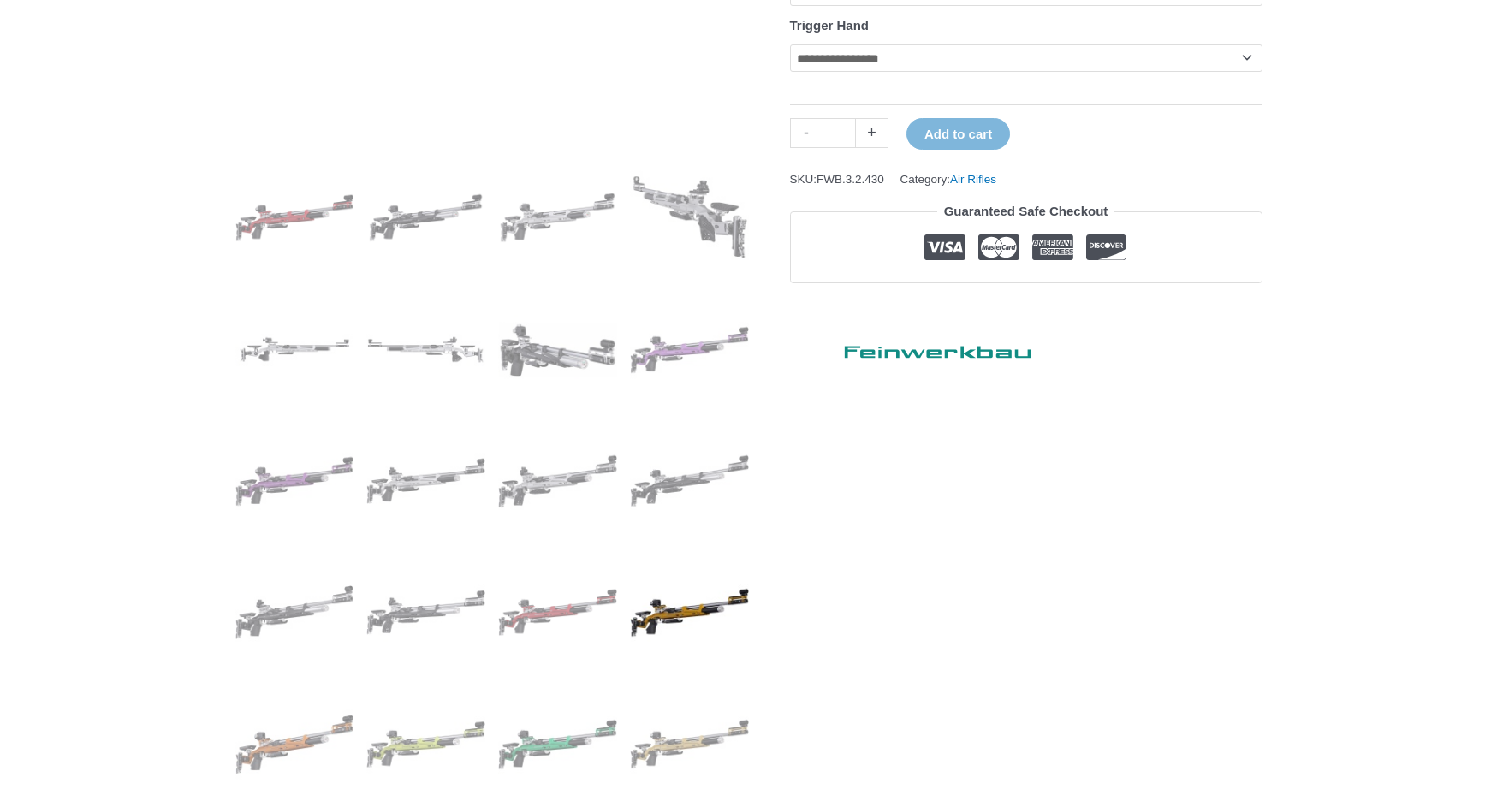
scroll to position [171, 0]
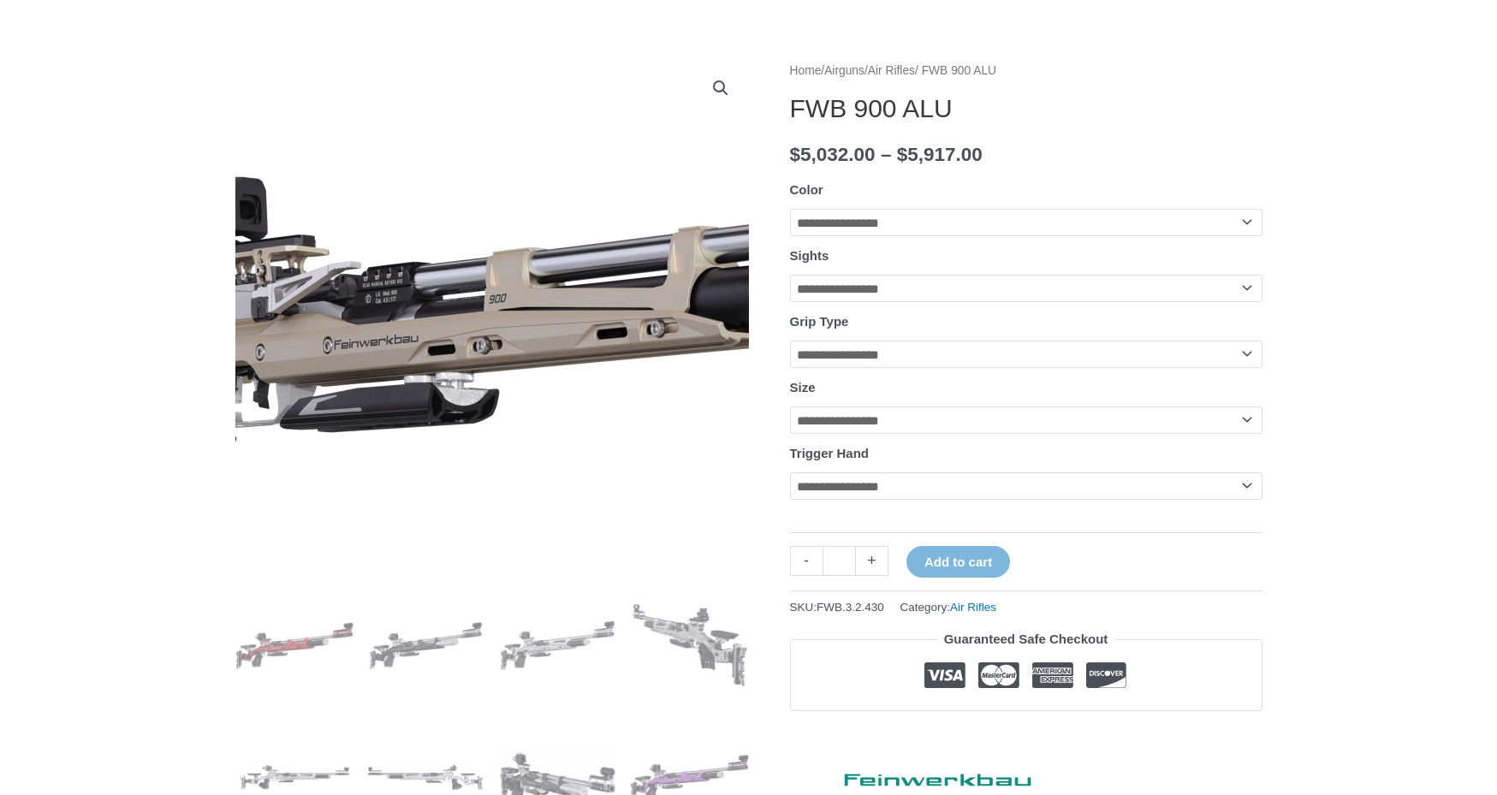
click at [436, 363] on img at bounding box center [573, 313] width 1283 height 553
